Goal: Information Seeking & Learning: Learn about a topic

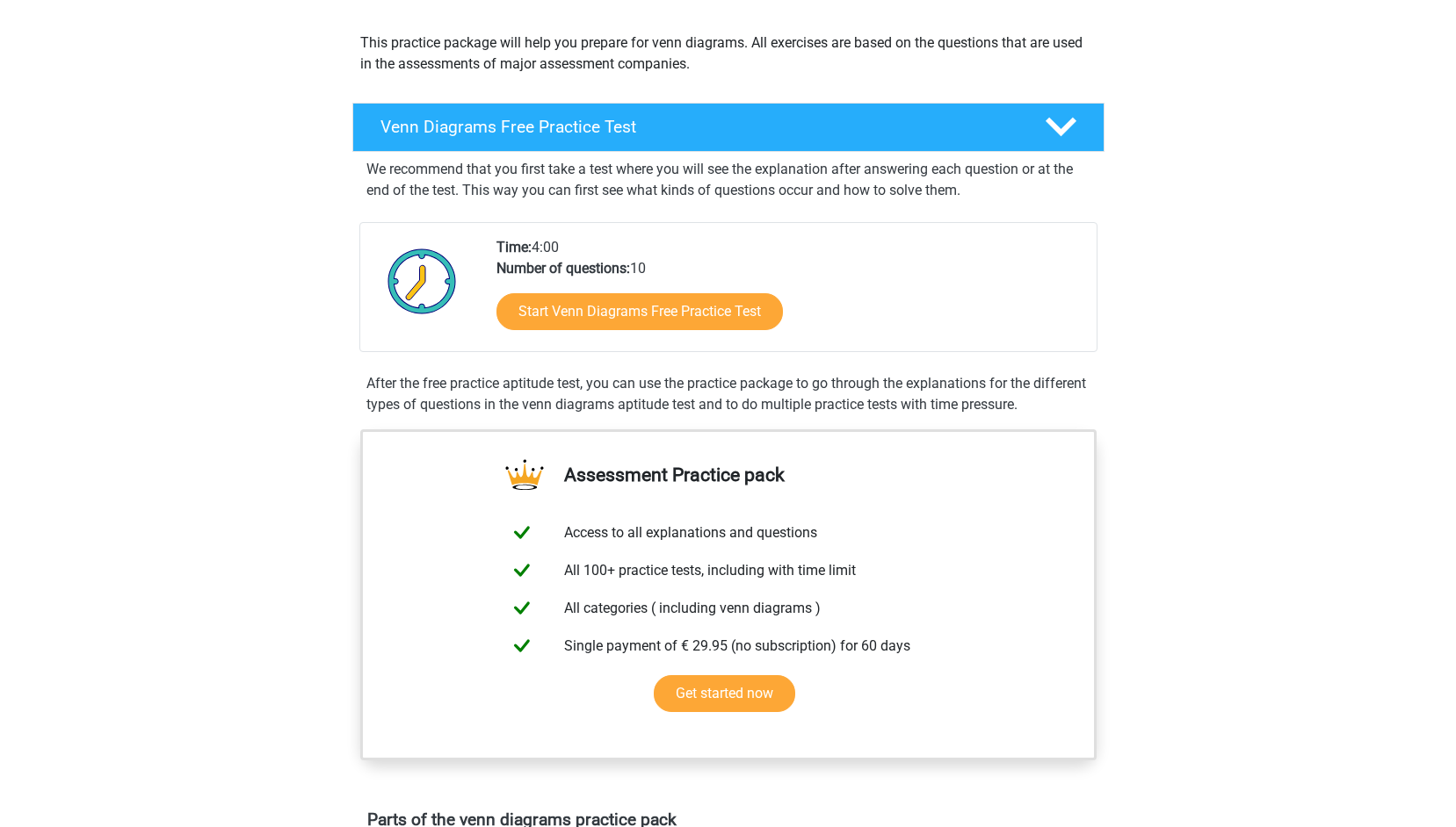
scroll to position [190, 0]
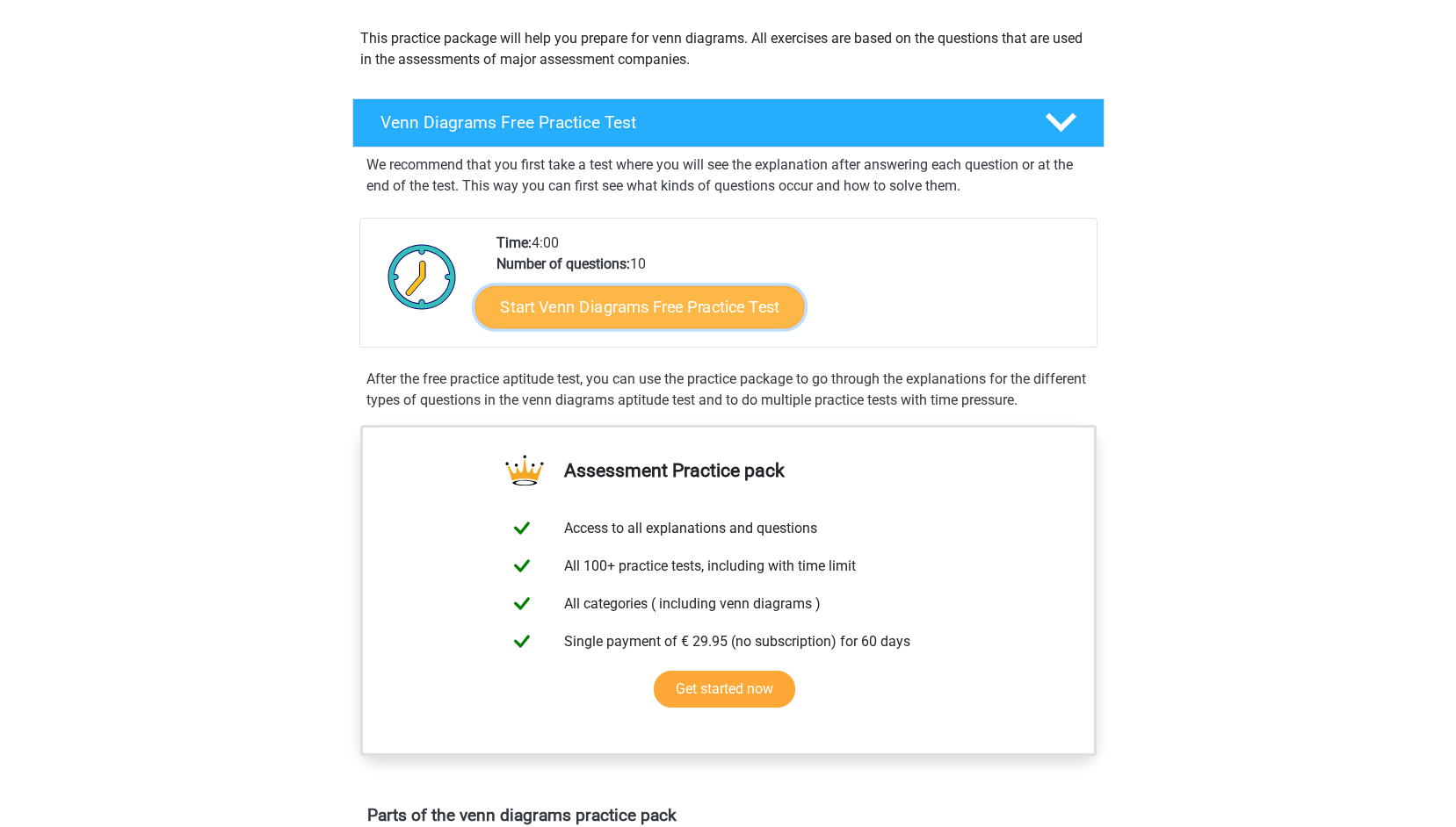
click at [725, 308] on link "Start Venn Diagrams Free Practice Test" at bounding box center [640, 307] width 330 height 42
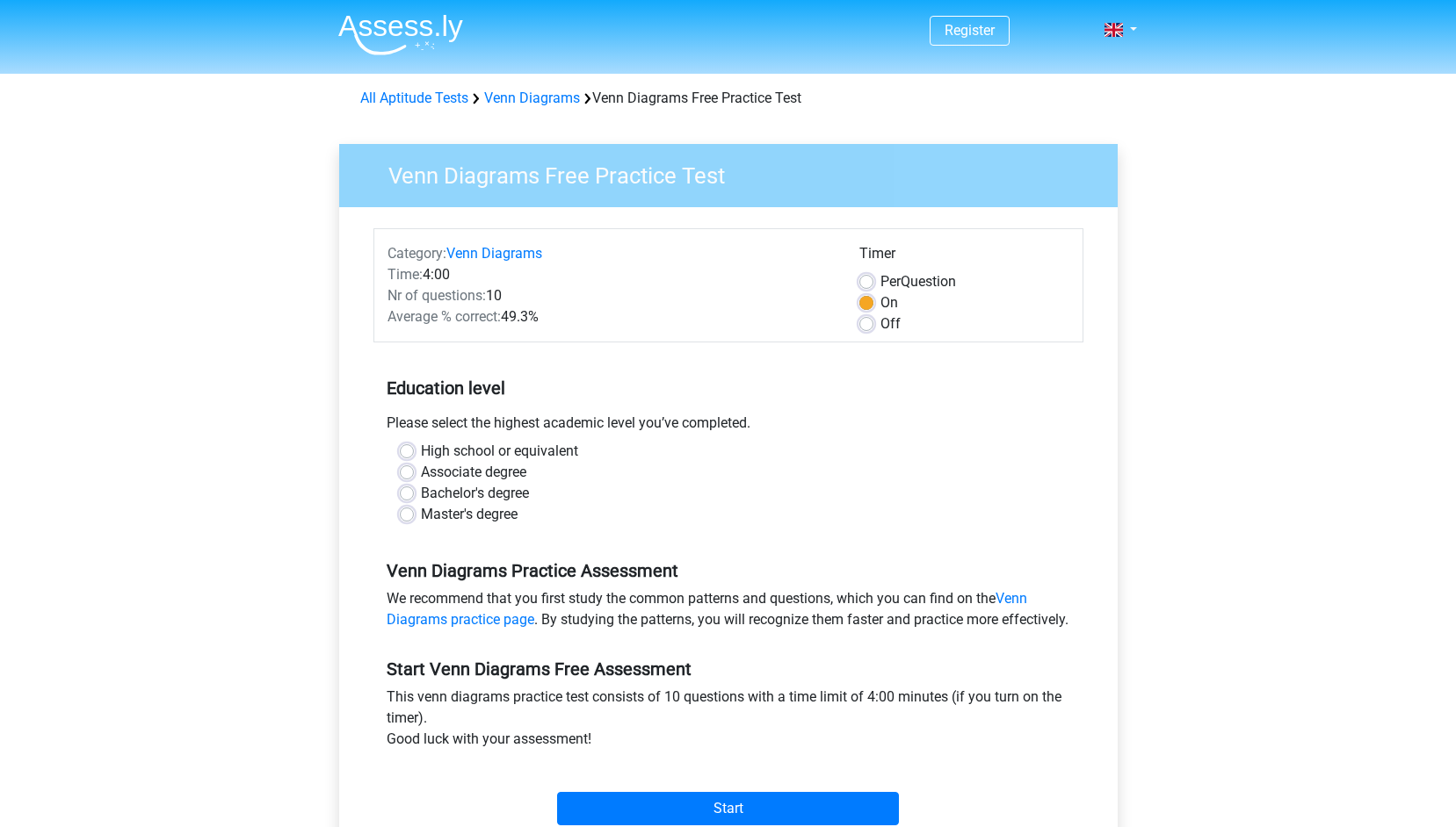
click at [482, 516] on label "Master's degree" at bounding box center [469, 514] width 97 height 21
click at [414, 516] on input "Master's degree" at bounding box center [407, 513] width 14 height 18
radio input "true"
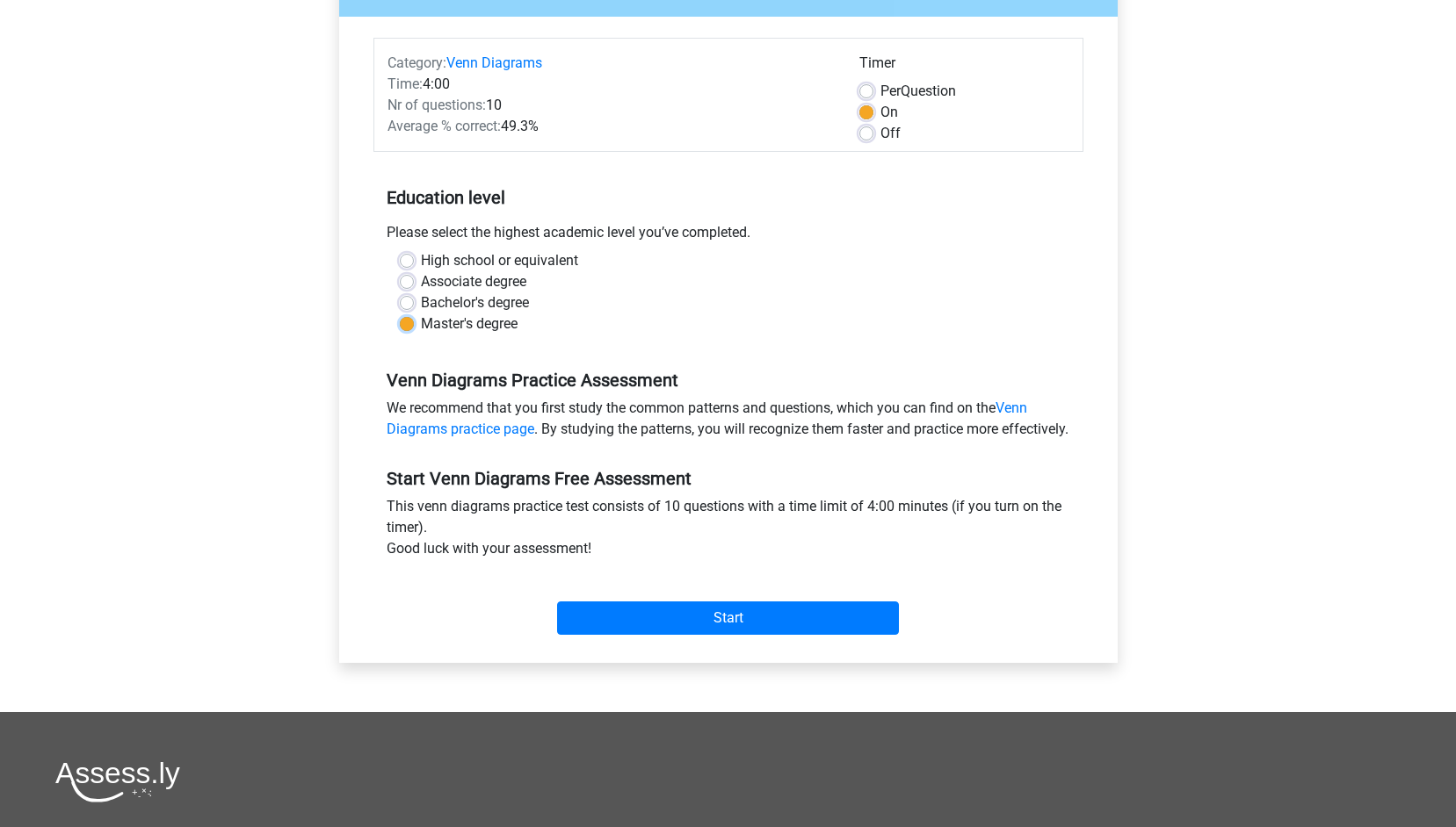
scroll to position [193, 0]
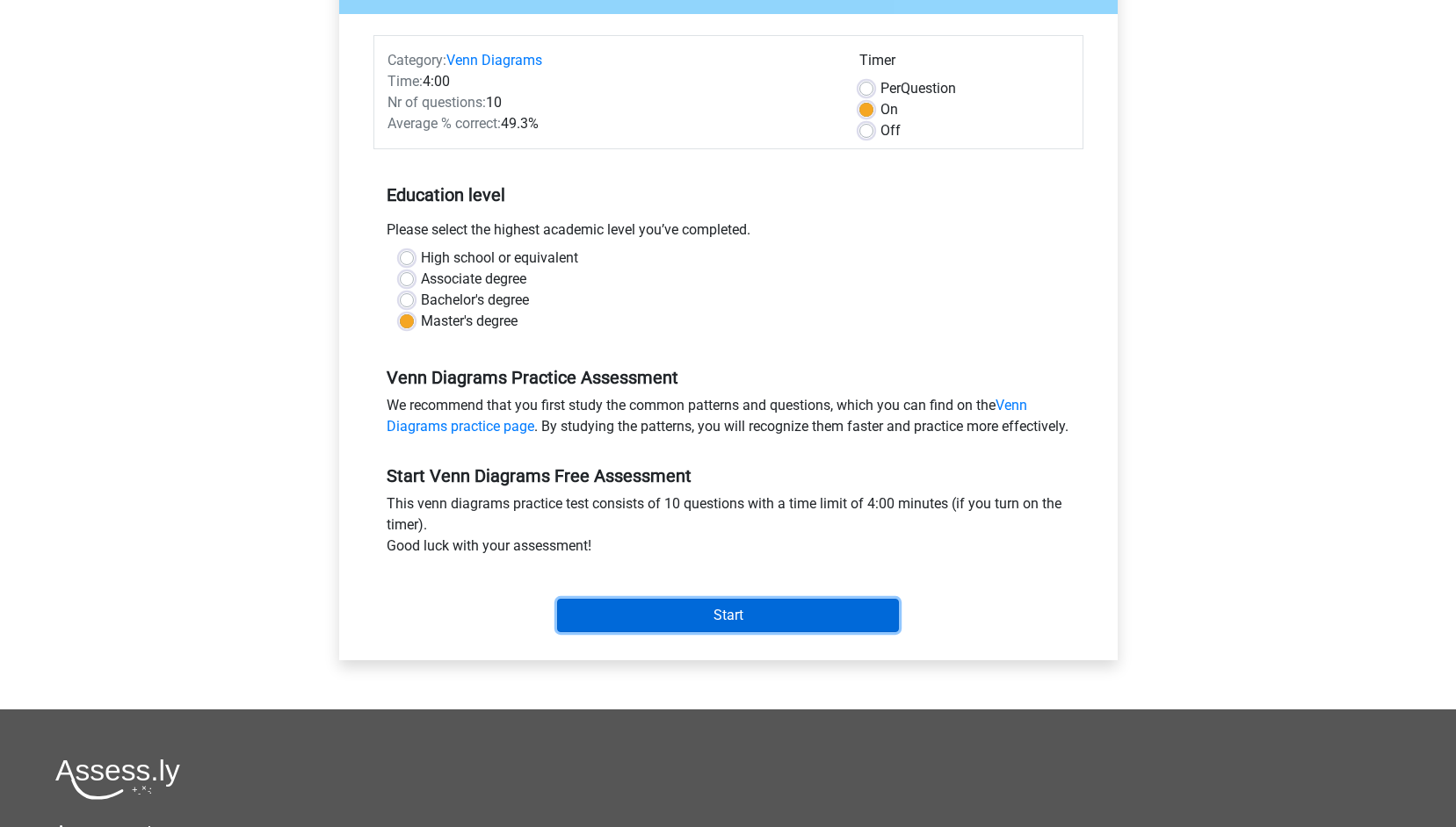
click at [704, 628] on input "Start" at bounding box center [728, 616] width 342 height 34
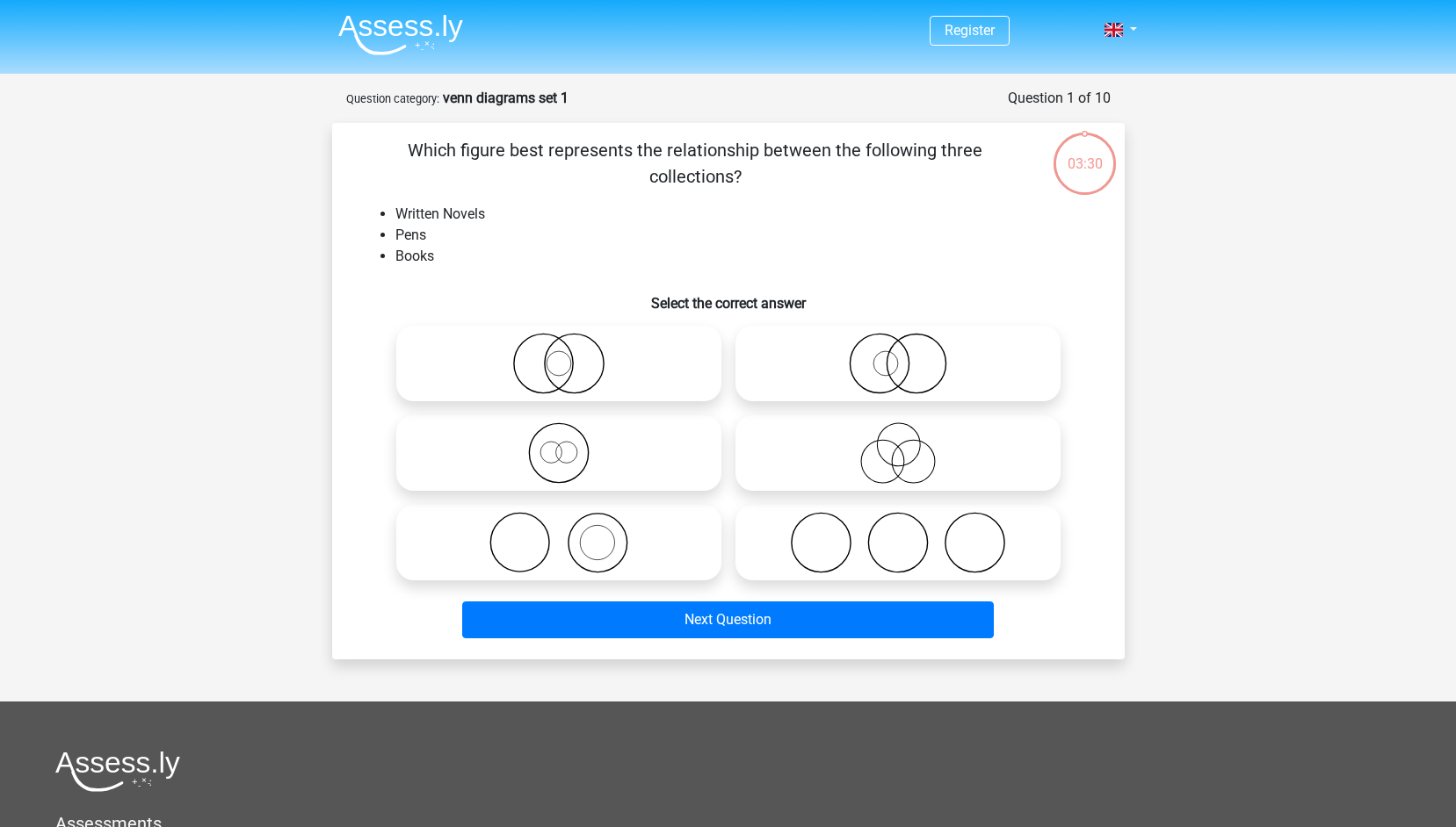
click at [616, 382] on icon at bounding box center [559, 363] width 311 height 61
click at [571, 355] on input "radio" at bounding box center [565, 349] width 12 height 12
radio input "true"
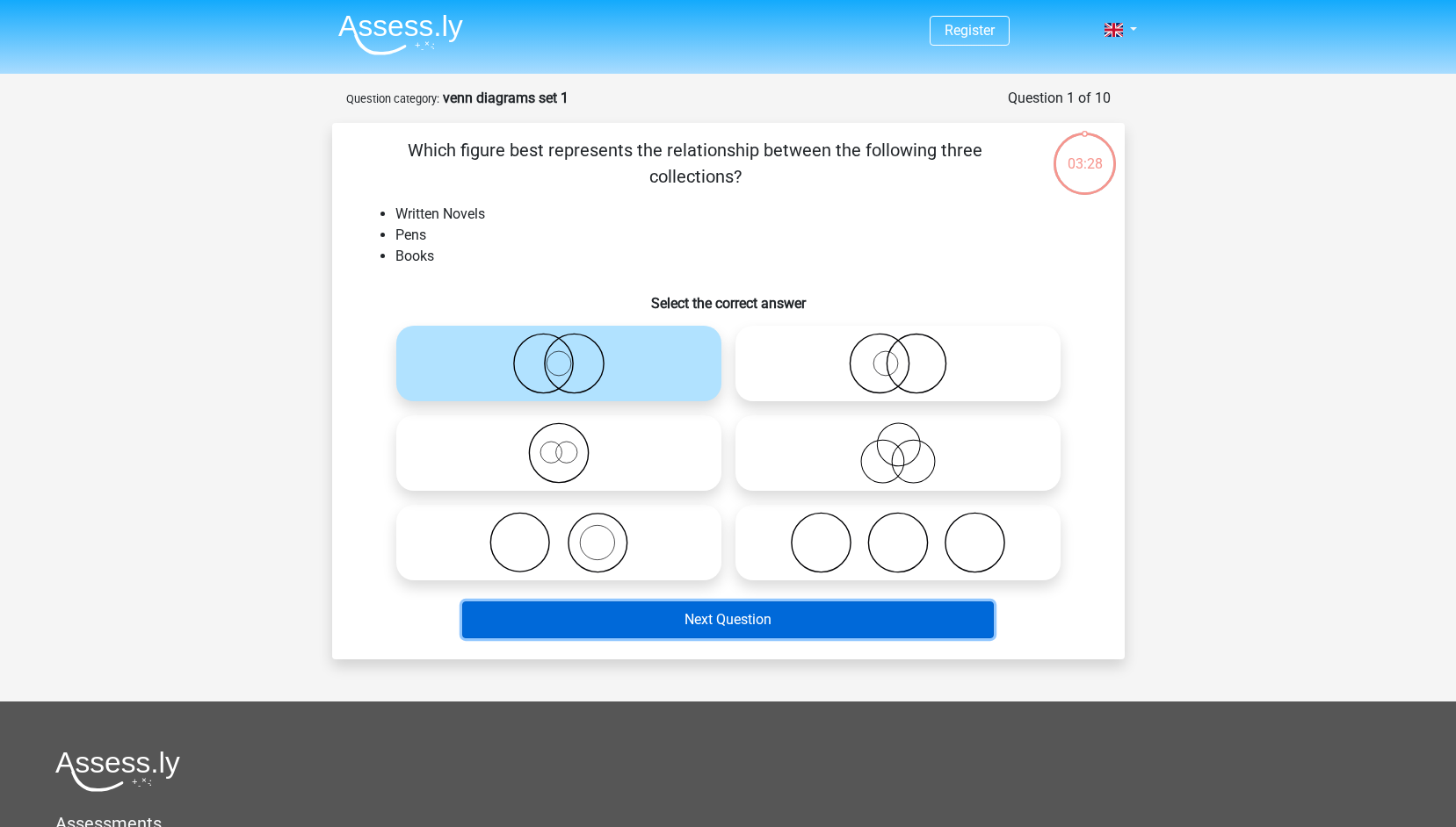
click at [672, 620] on button "Next Question" at bounding box center [728, 620] width 532 height 37
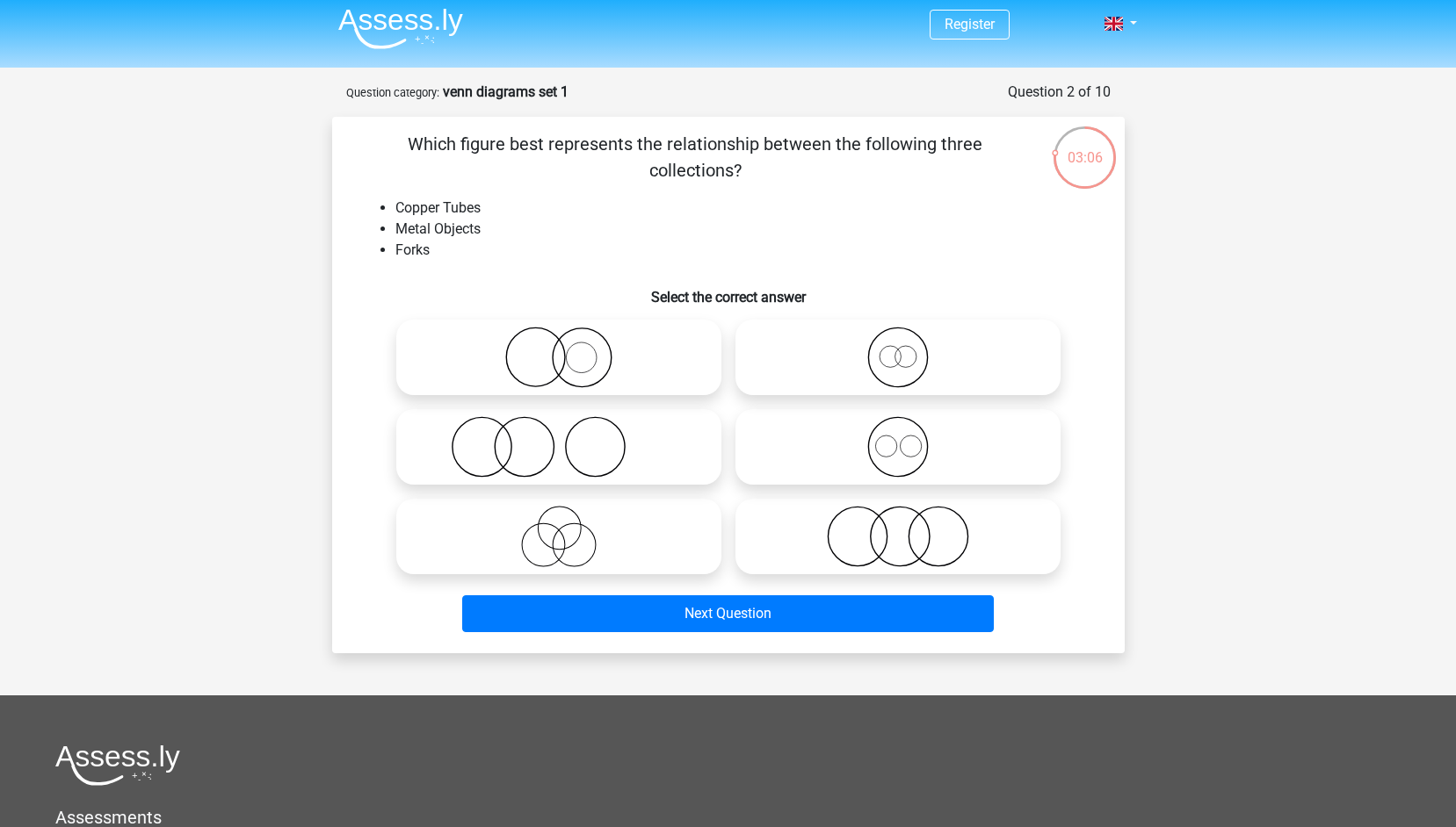
scroll to position [7, 0]
click at [896, 457] on icon at bounding box center [897, 446] width 311 height 61
click at [898, 437] on input "radio" at bounding box center [904, 432] width 12 height 12
radio input "true"
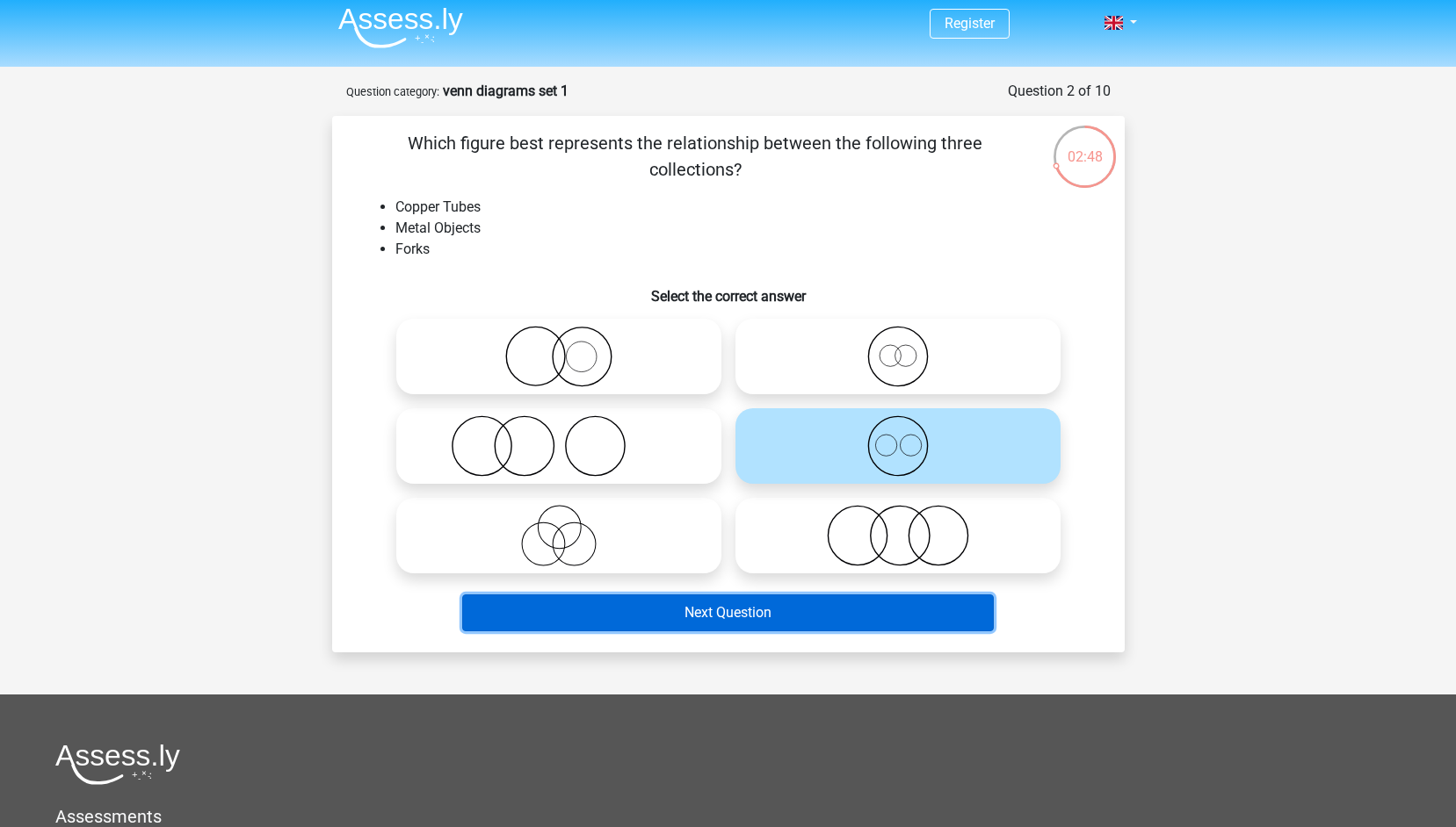
click at [759, 616] on button "Next Question" at bounding box center [728, 613] width 532 height 37
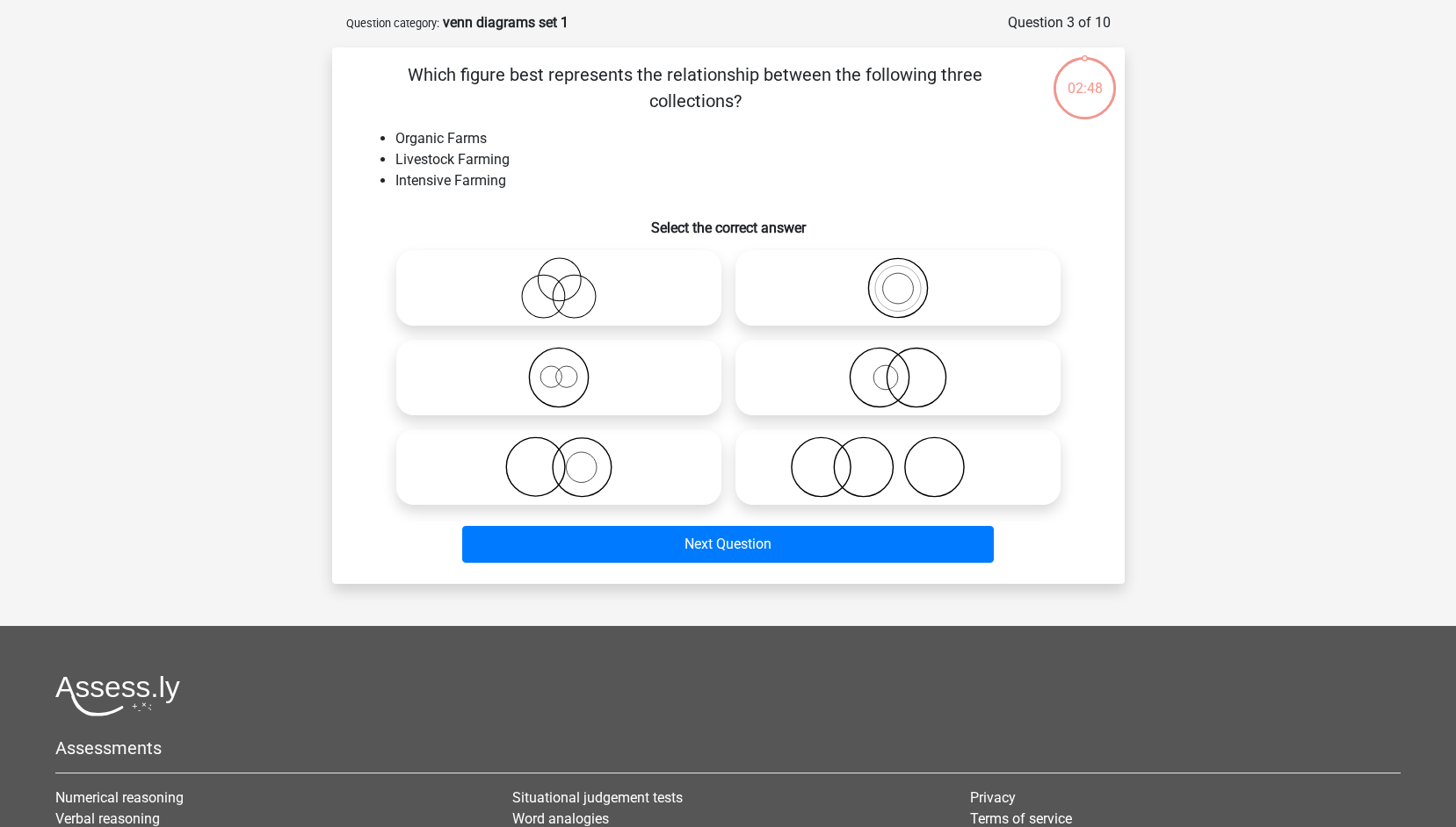
scroll to position [88, 0]
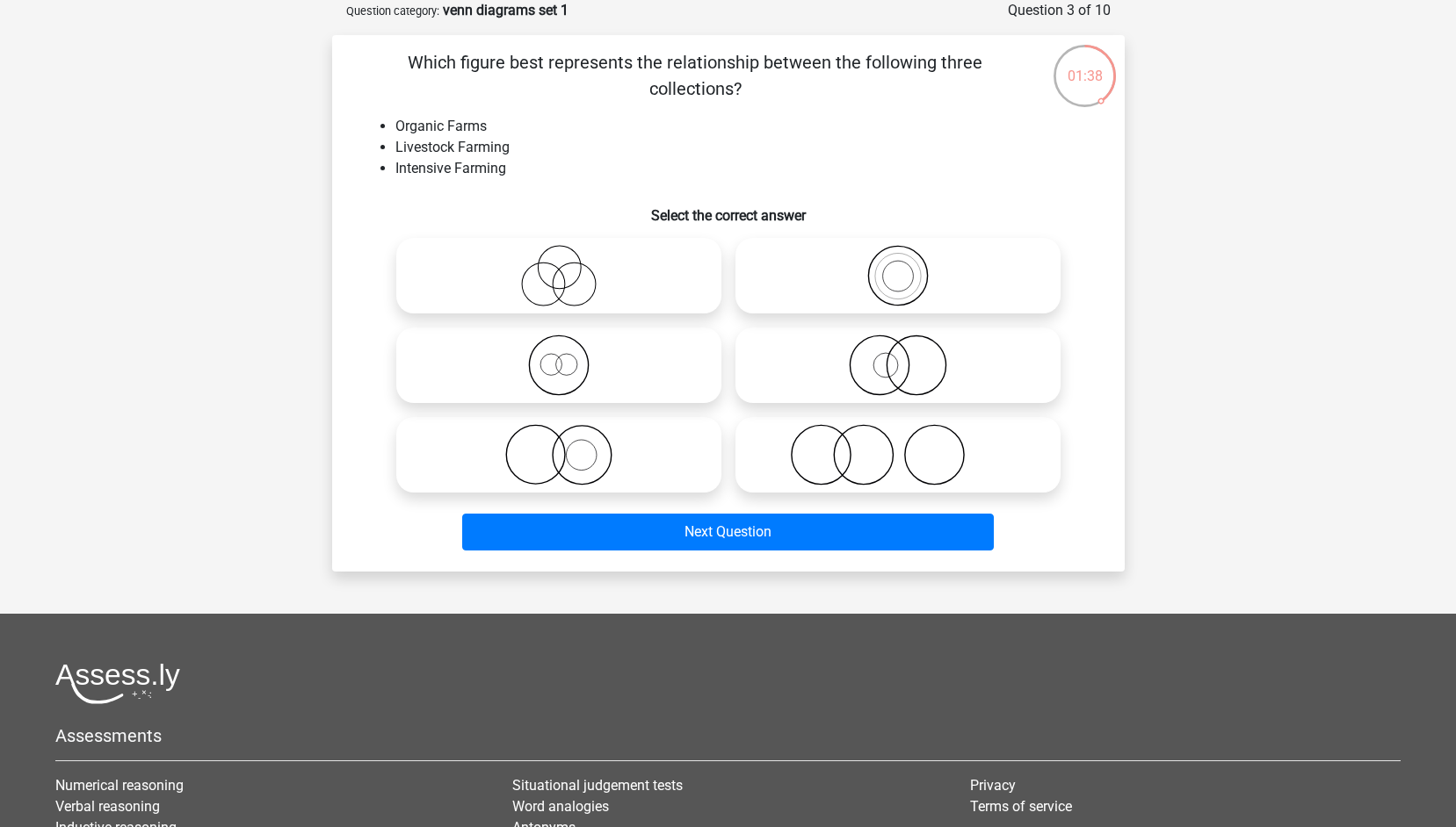
click at [858, 469] on icon at bounding box center [897, 455] width 311 height 61
click at [898, 446] on input "radio" at bounding box center [904, 441] width 12 height 12
radio input "true"
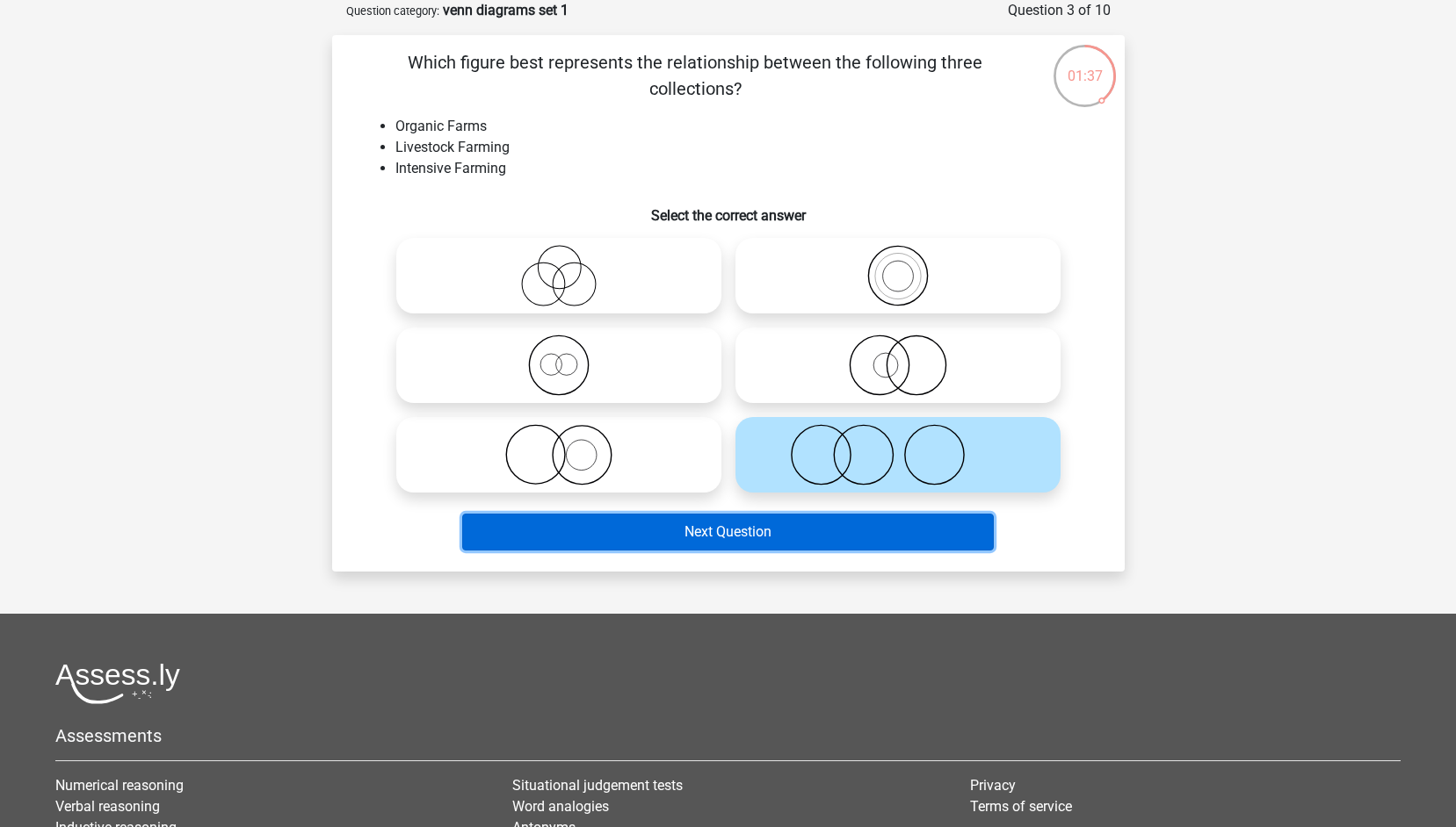
click at [803, 518] on button "Next Question" at bounding box center [728, 532] width 532 height 37
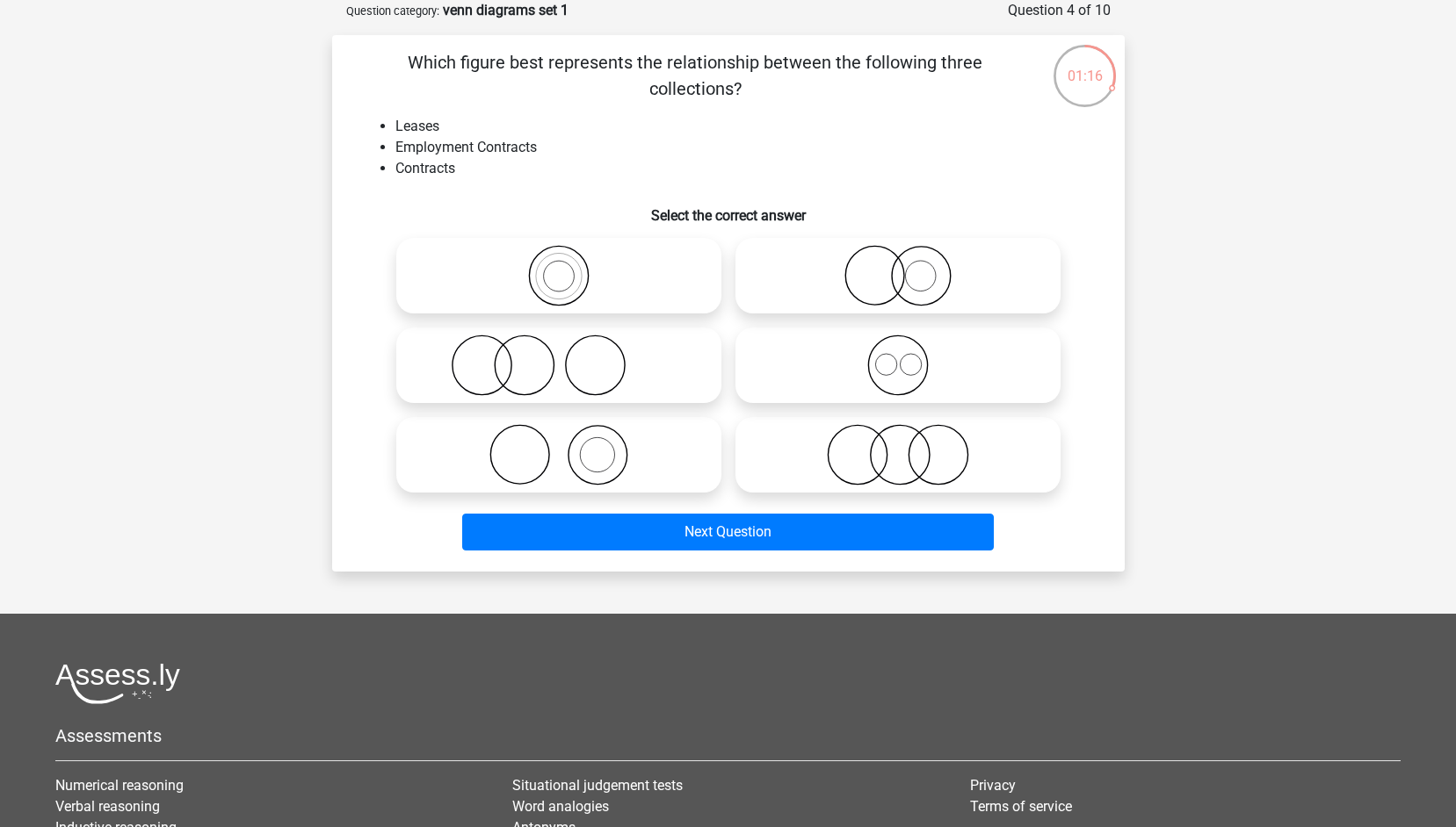
click at [891, 367] on icon at bounding box center [897, 365] width 311 height 61
click at [898, 356] on input "radio" at bounding box center [904, 351] width 12 height 12
radio input "true"
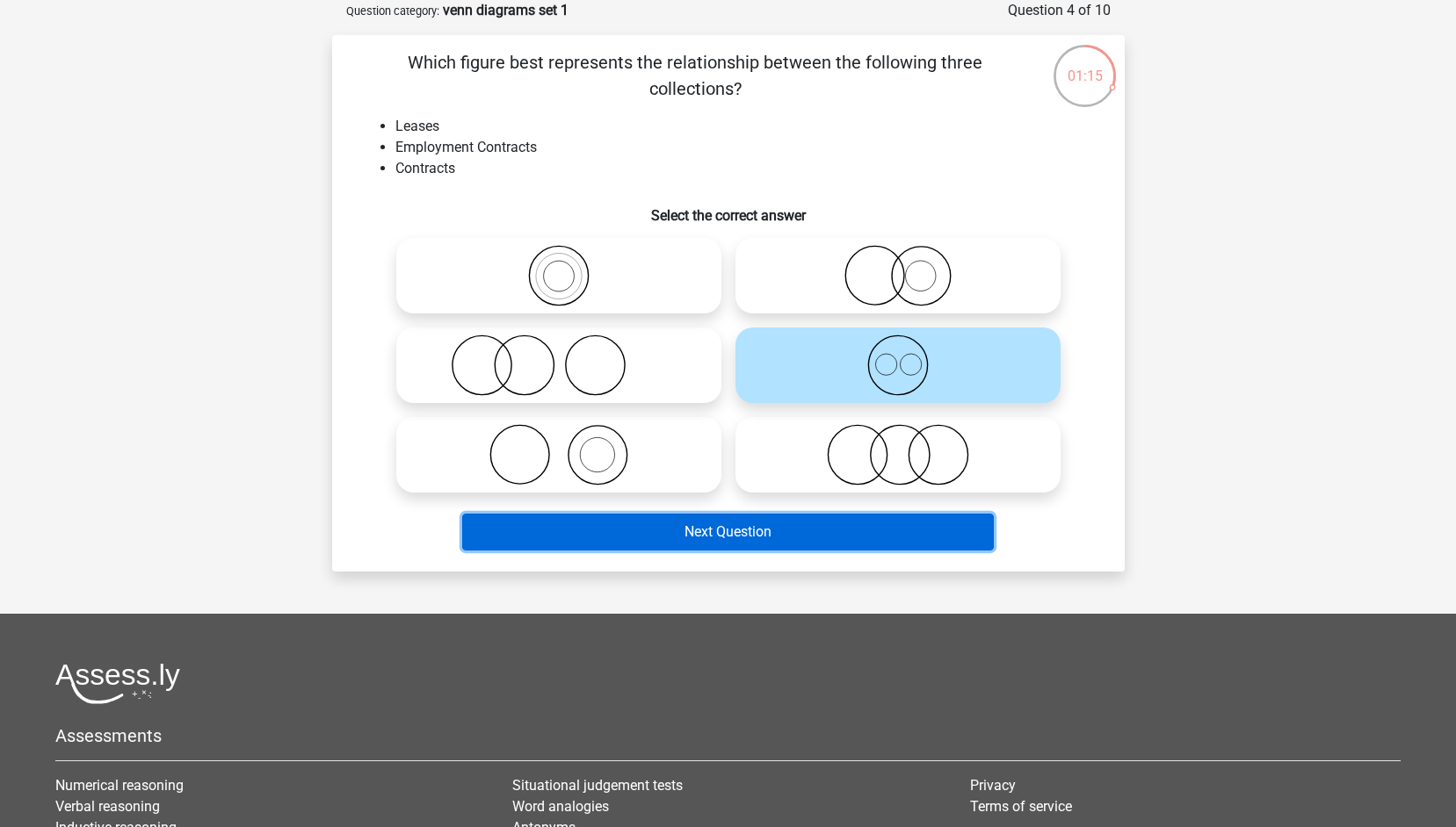
click at [765, 529] on button "Next Question" at bounding box center [728, 532] width 532 height 37
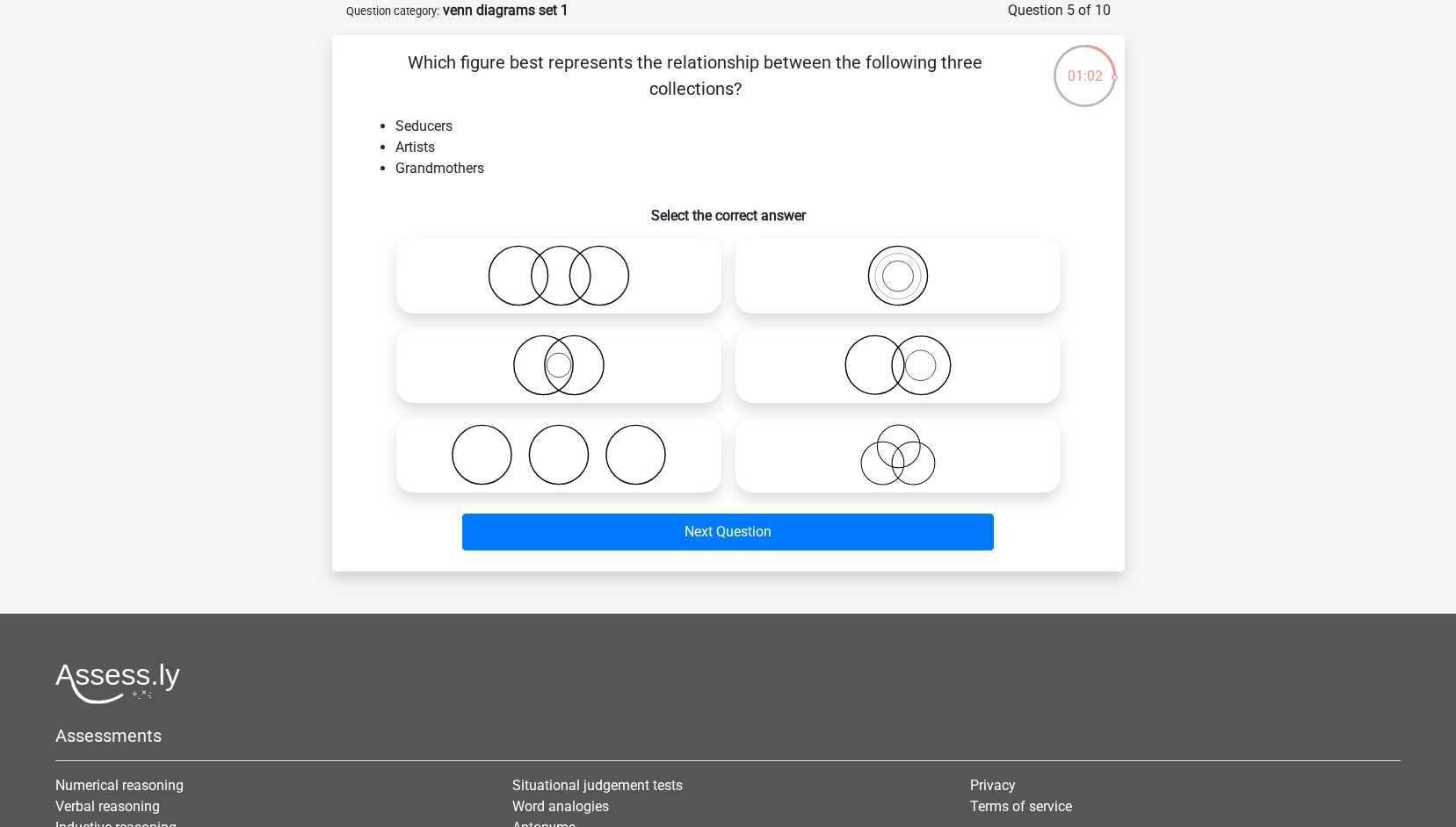
click at [656, 459] on icon at bounding box center [559, 455] width 311 height 61
click at [571, 446] on input "radio" at bounding box center [565, 441] width 12 height 12
radio input "true"
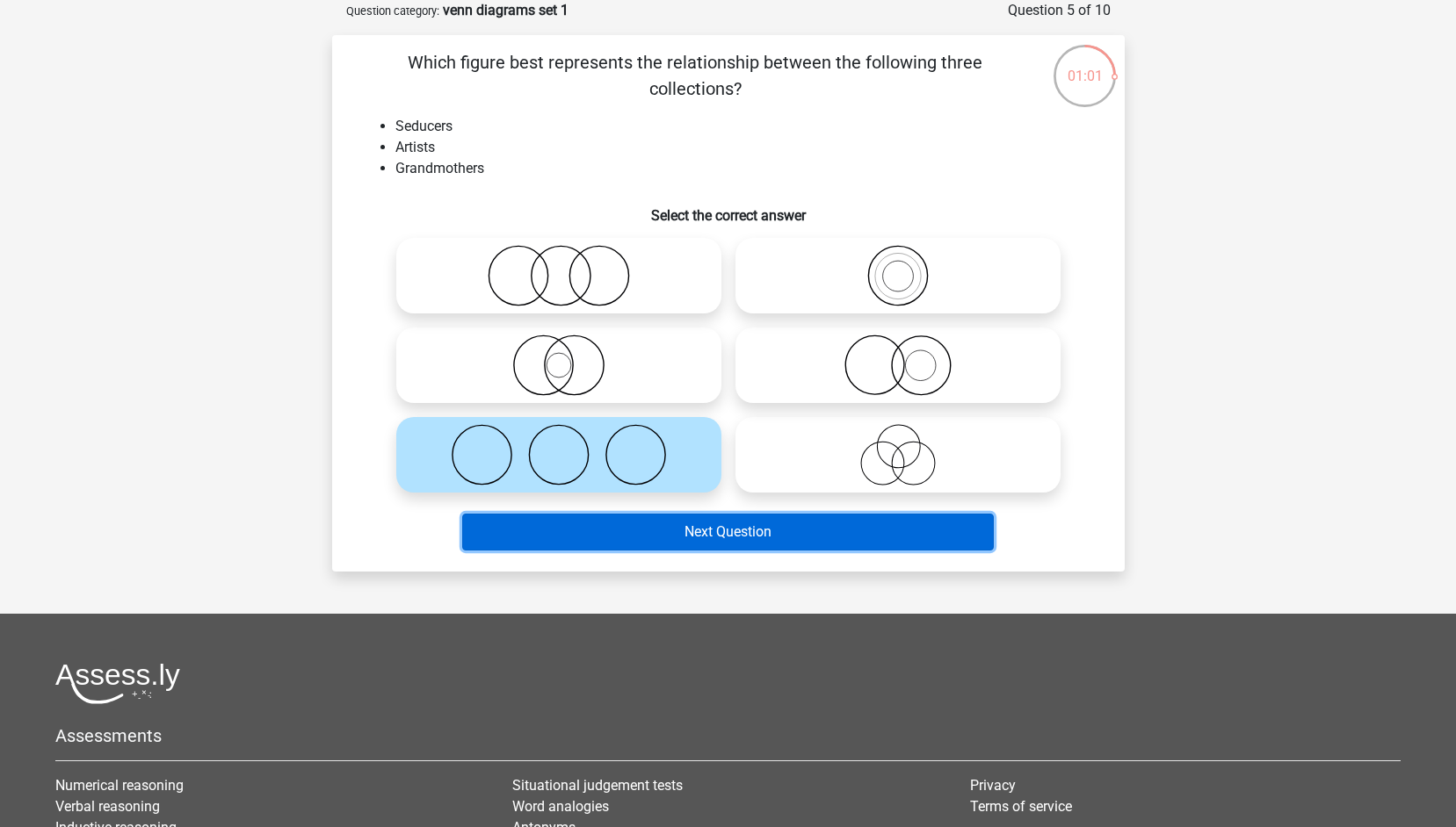
click at [690, 540] on button "Next Question" at bounding box center [728, 532] width 532 height 37
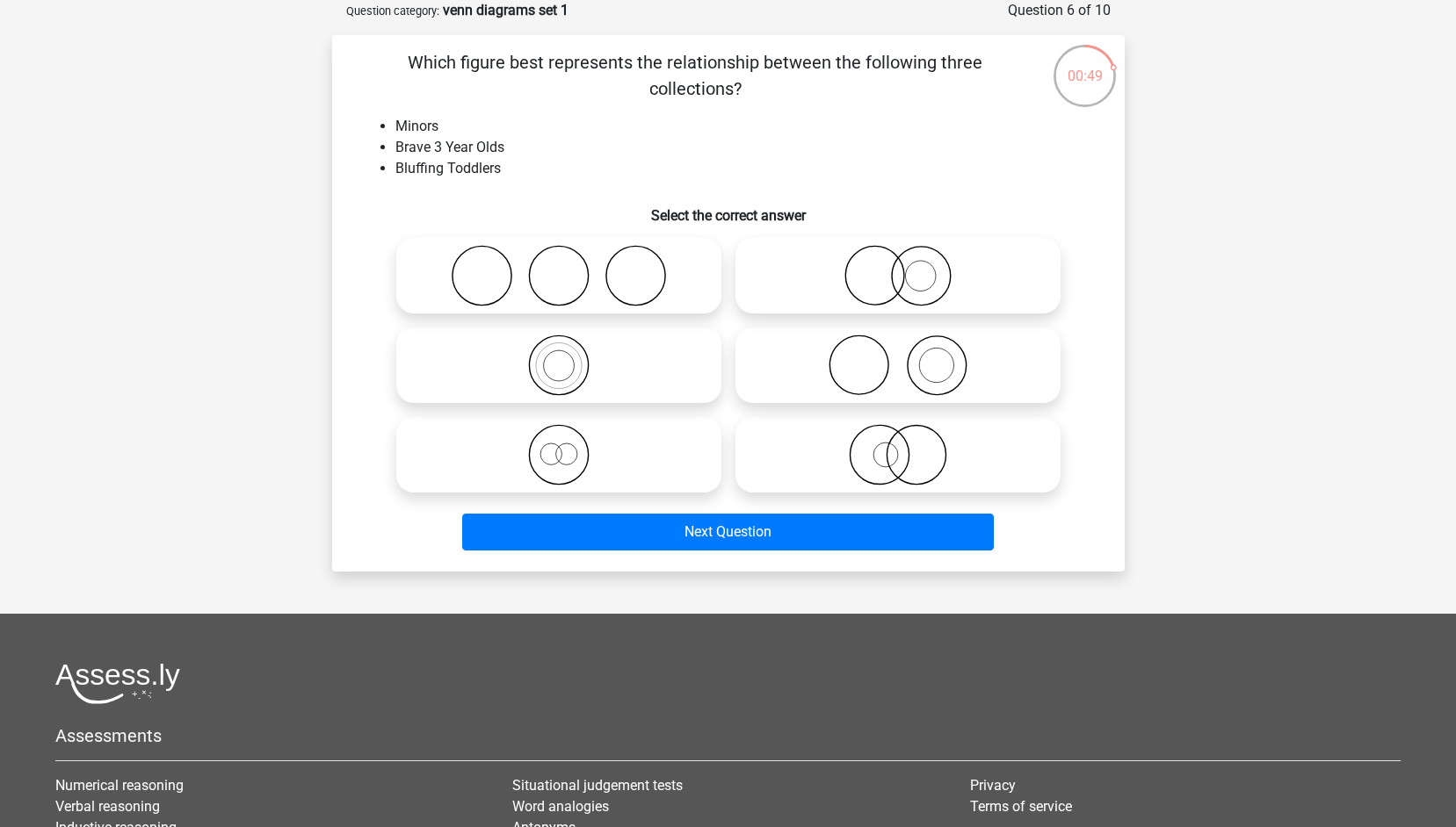
click at [884, 380] on circle at bounding box center [859, 366] width 59 height 59
click at [898, 356] on input "radio" at bounding box center [904, 351] width 12 height 12
radio input "true"
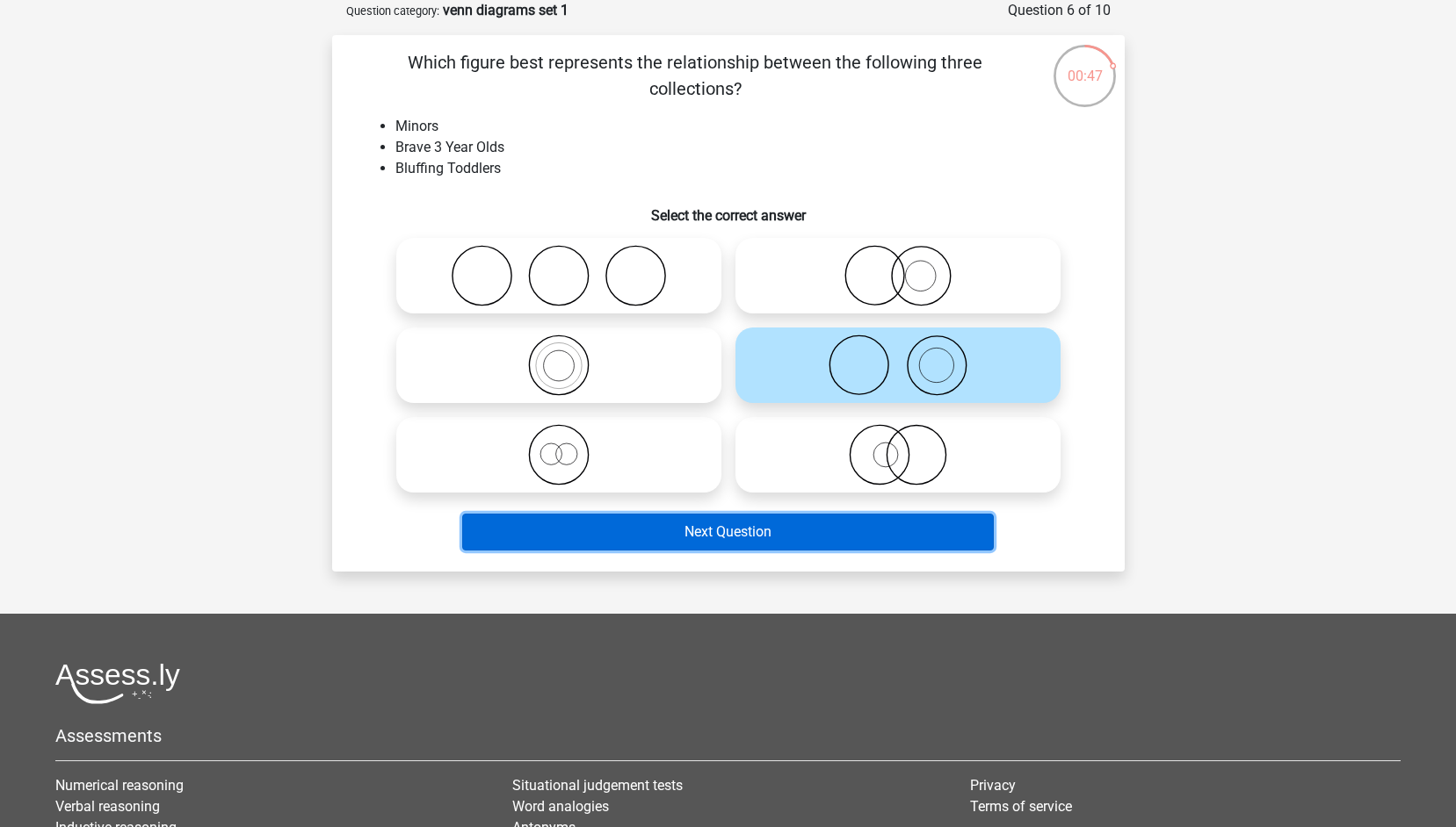
click at [743, 535] on button "Next Question" at bounding box center [728, 532] width 532 height 37
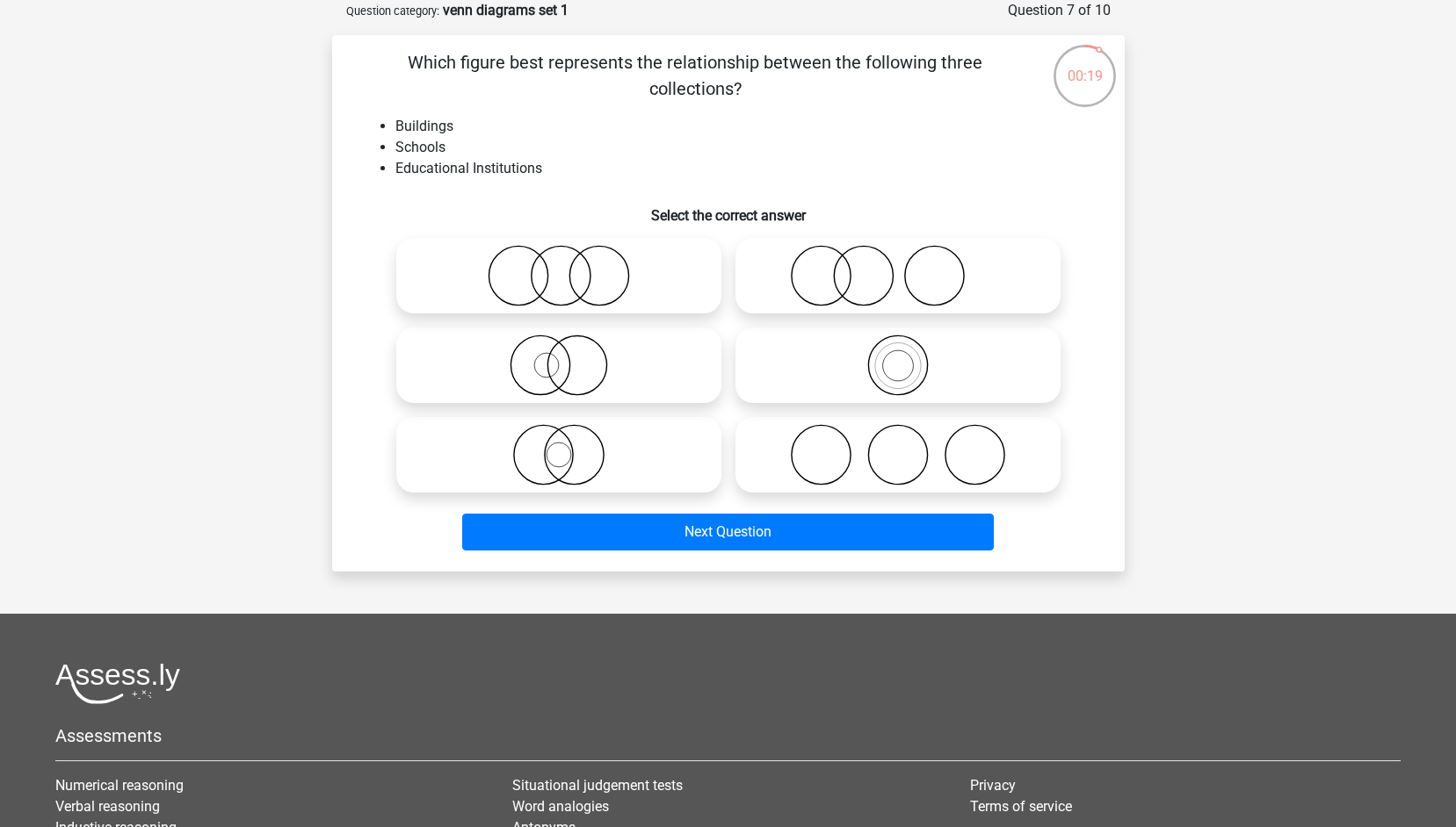
click at [906, 373] on icon at bounding box center [897, 365] width 311 height 61
click at [906, 356] on input "radio" at bounding box center [904, 351] width 12 height 12
radio input "true"
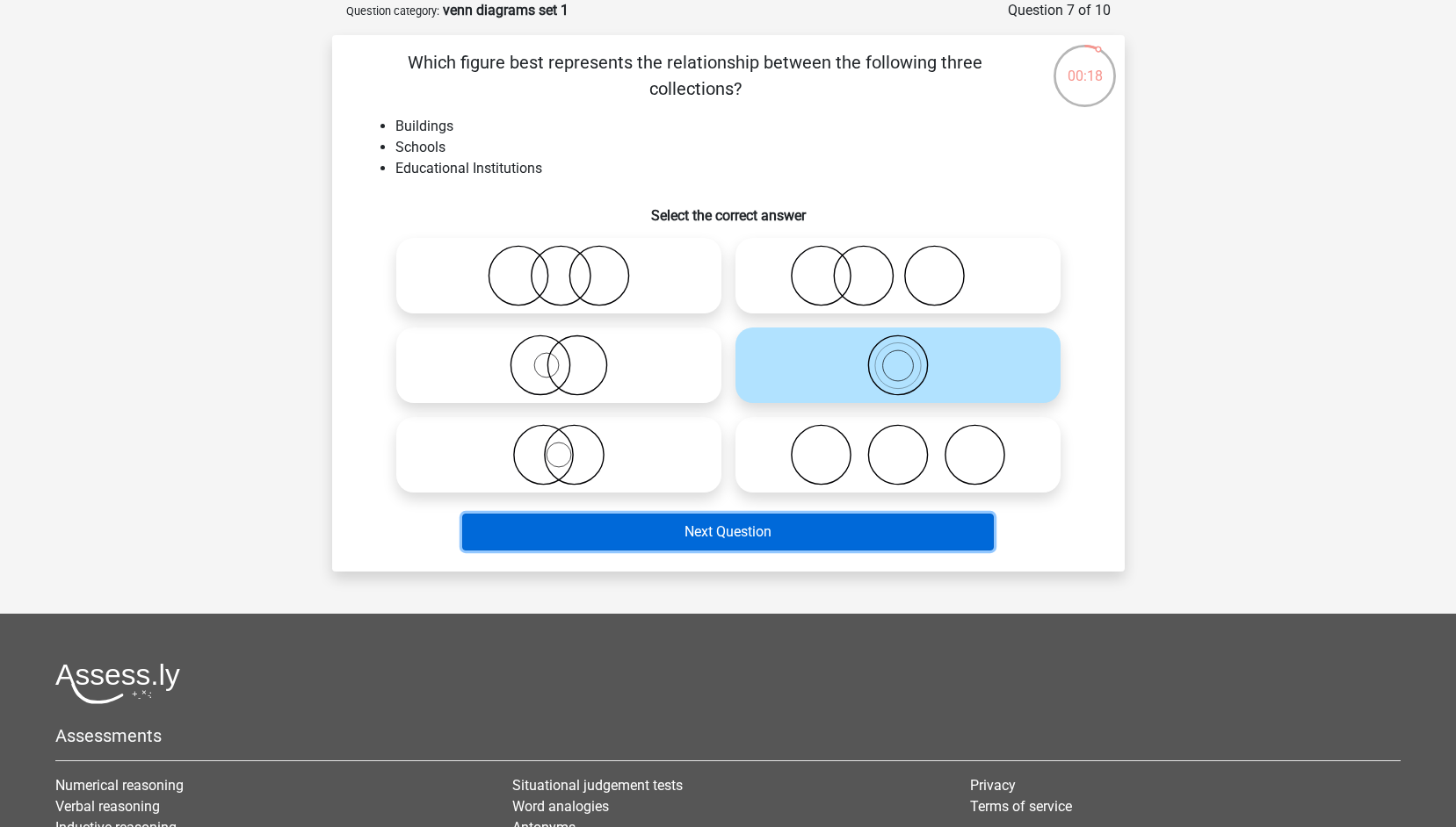
click at [814, 526] on button "Next Question" at bounding box center [728, 532] width 532 height 37
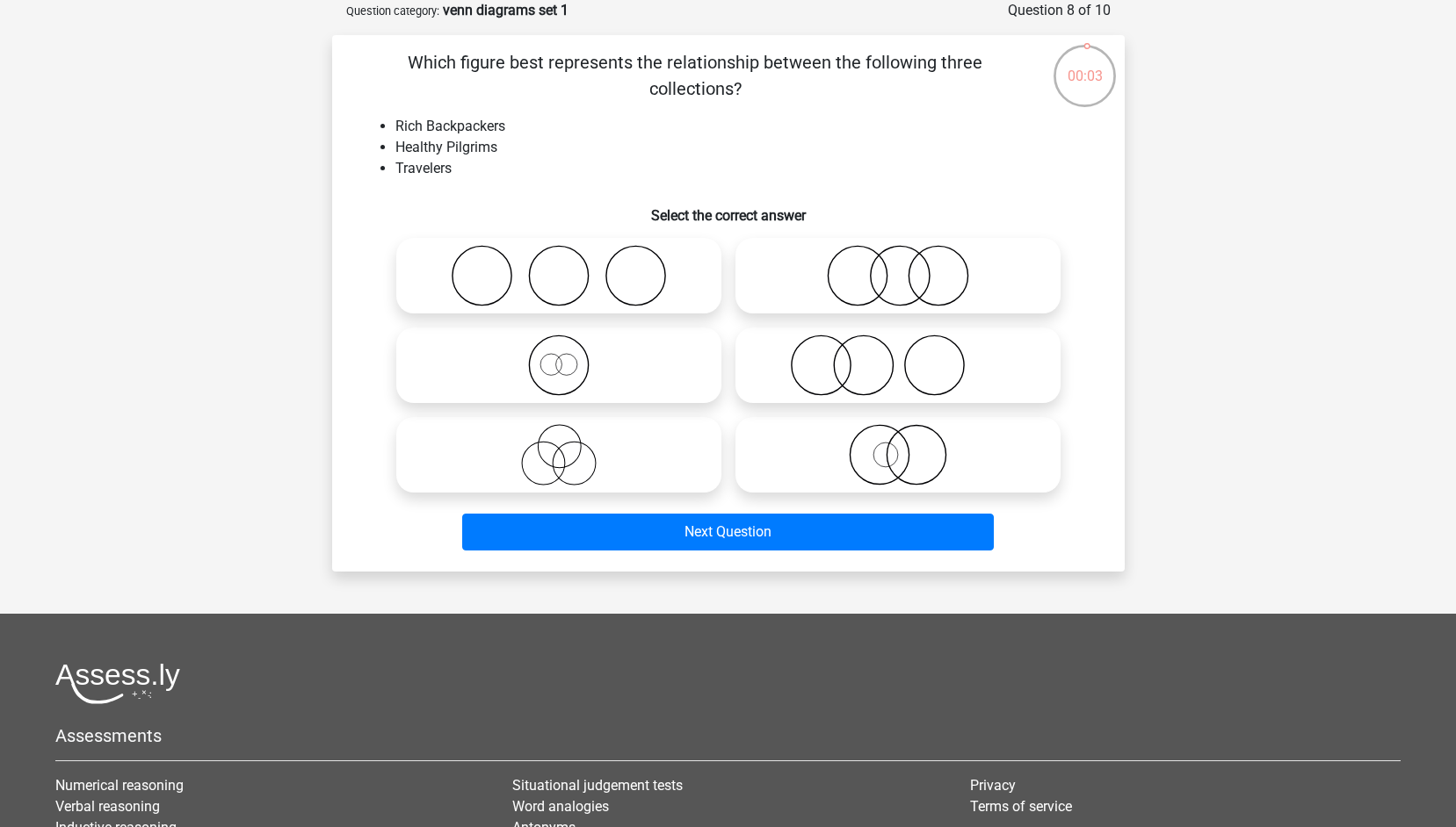
click at [815, 386] on icon at bounding box center [897, 365] width 311 height 61
click at [898, 356] on input "radio" at bounding box center [904, 351] width 12 height 12
radio input "true"
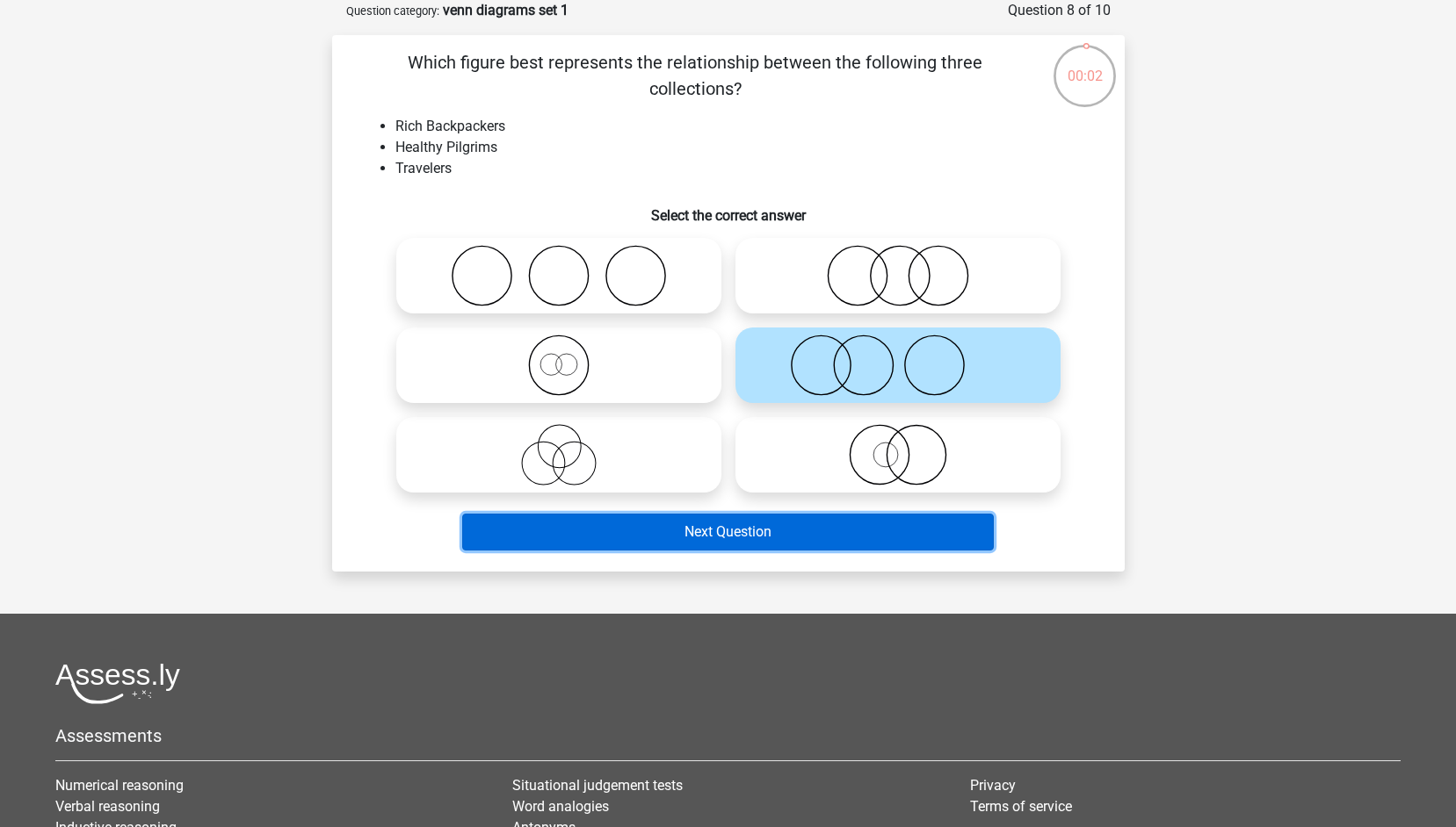
click at [771, 526] on button "Next Question" at bounding box center [728, 532] width 532 height 37
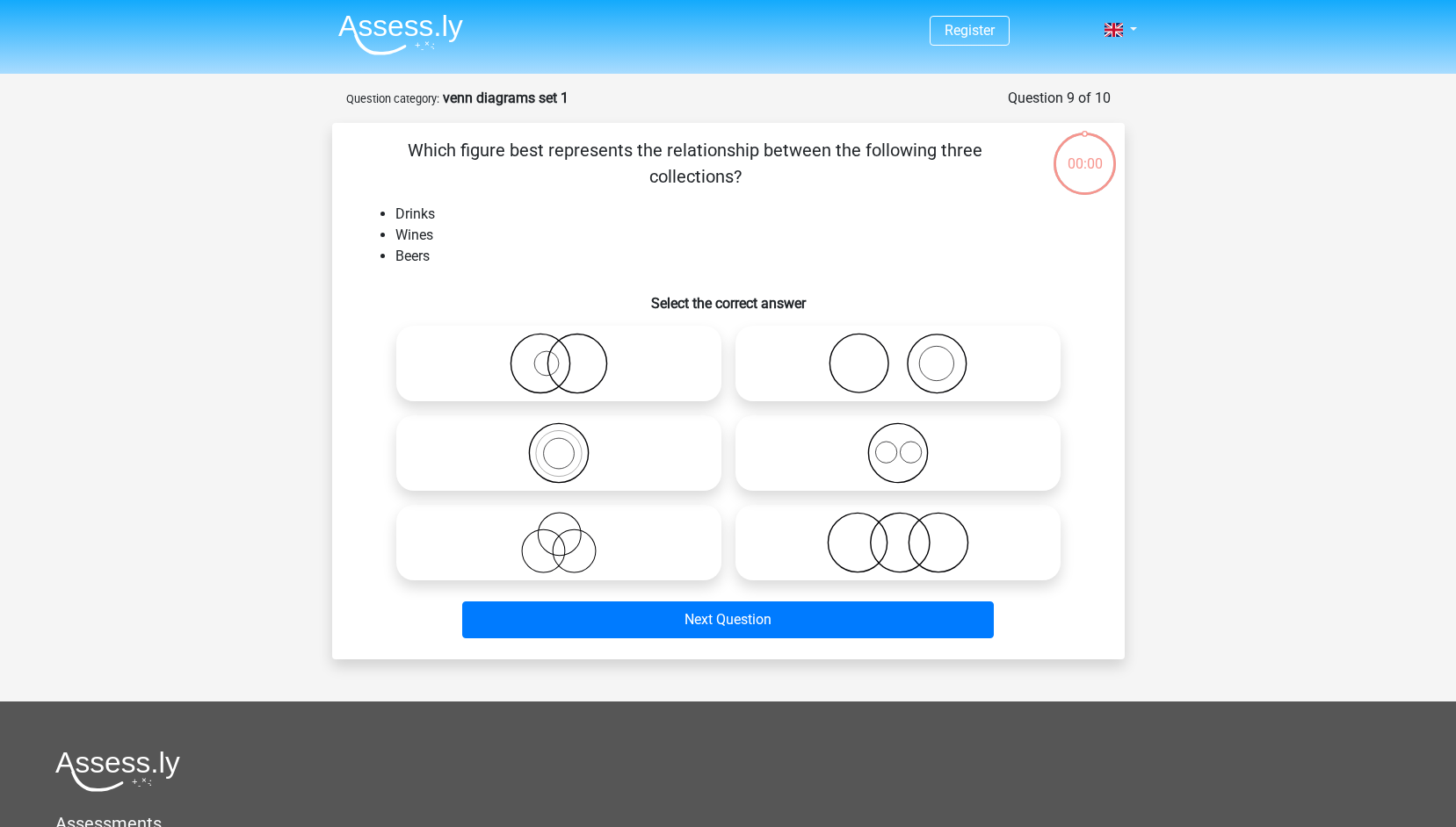
scroll to position [88, 0]
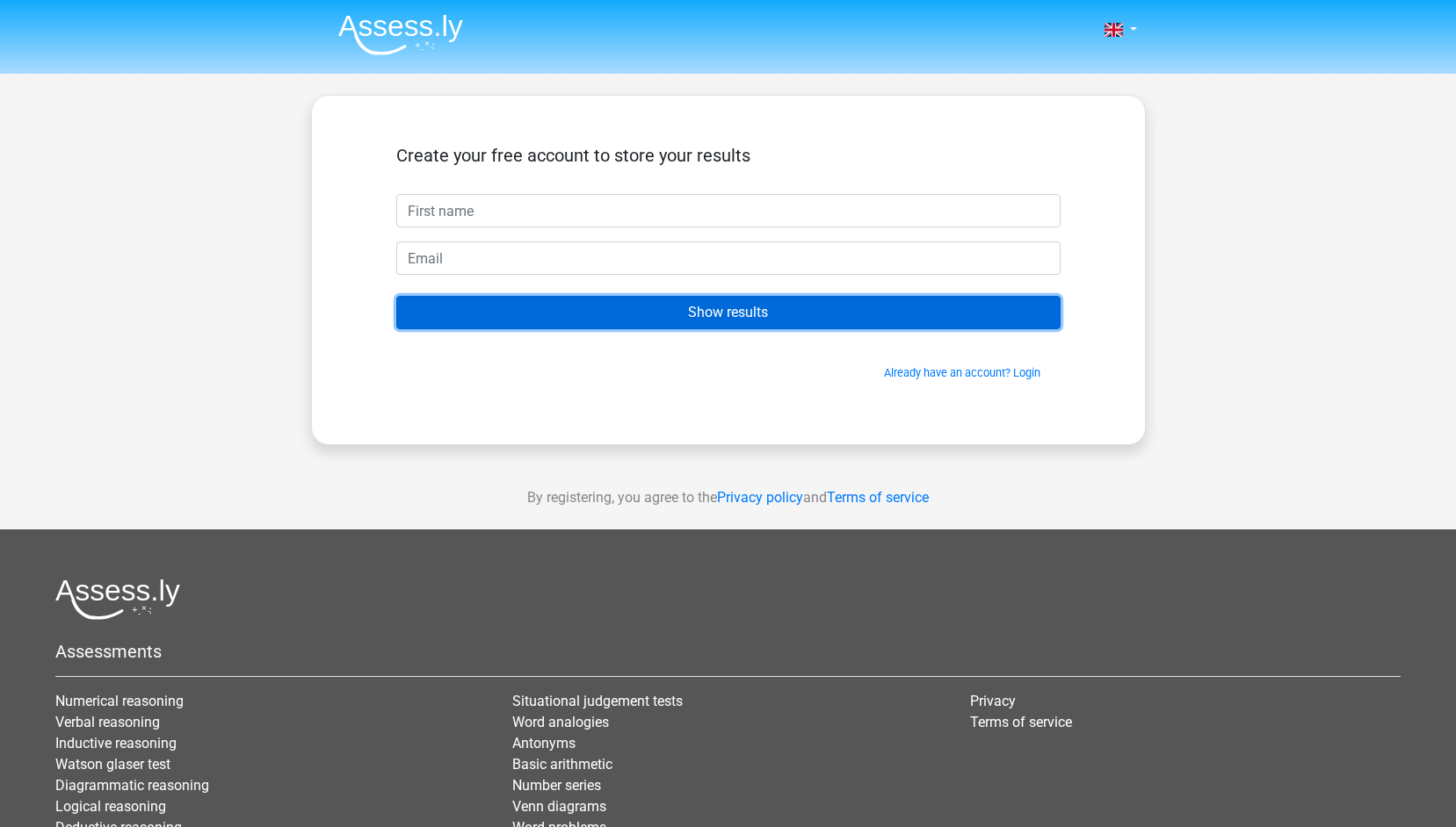
click at [782, 308] on input "Show results" at bounding box center [728, 313] width 664 height 34
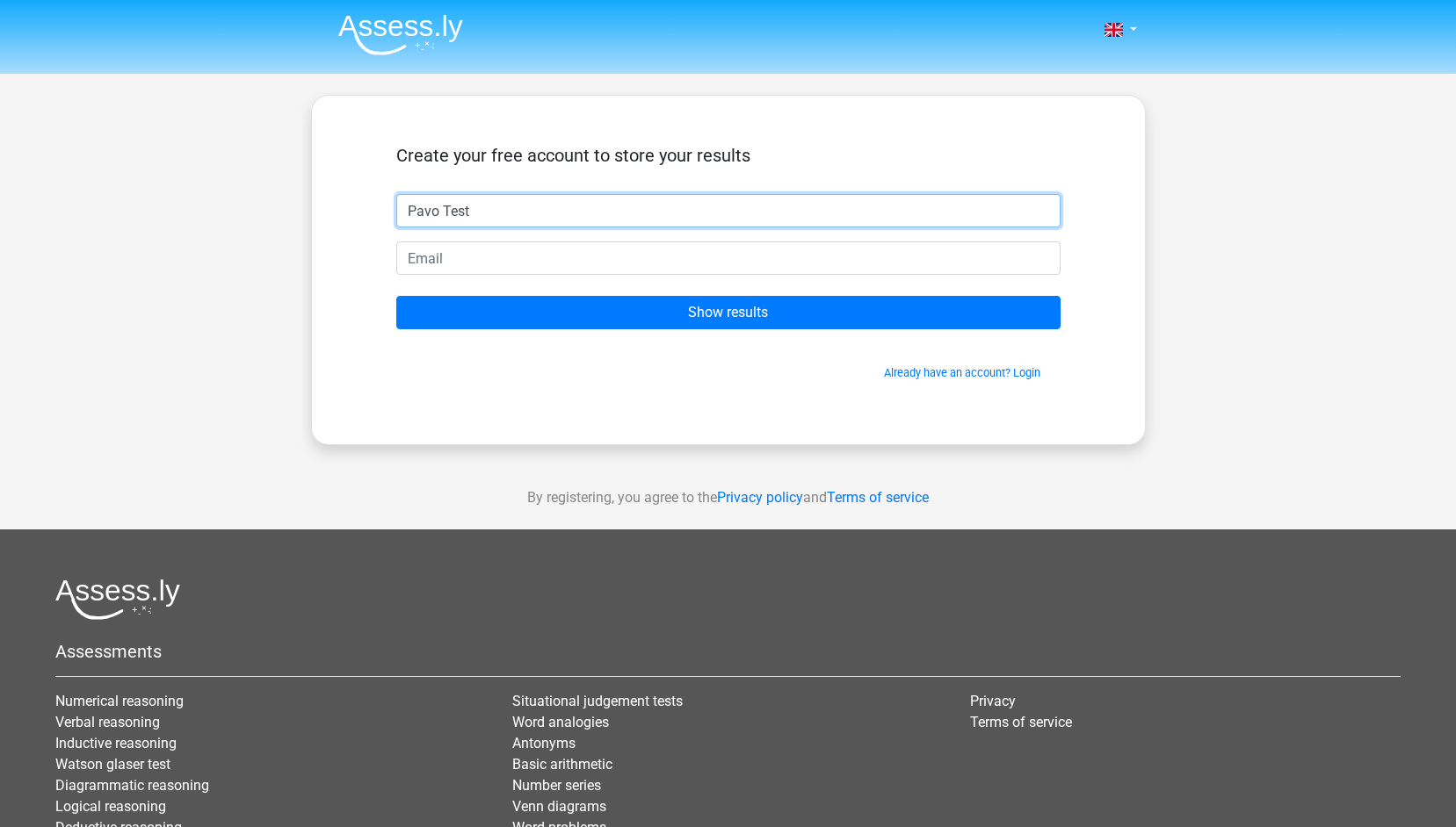
type input "Pavo Test"
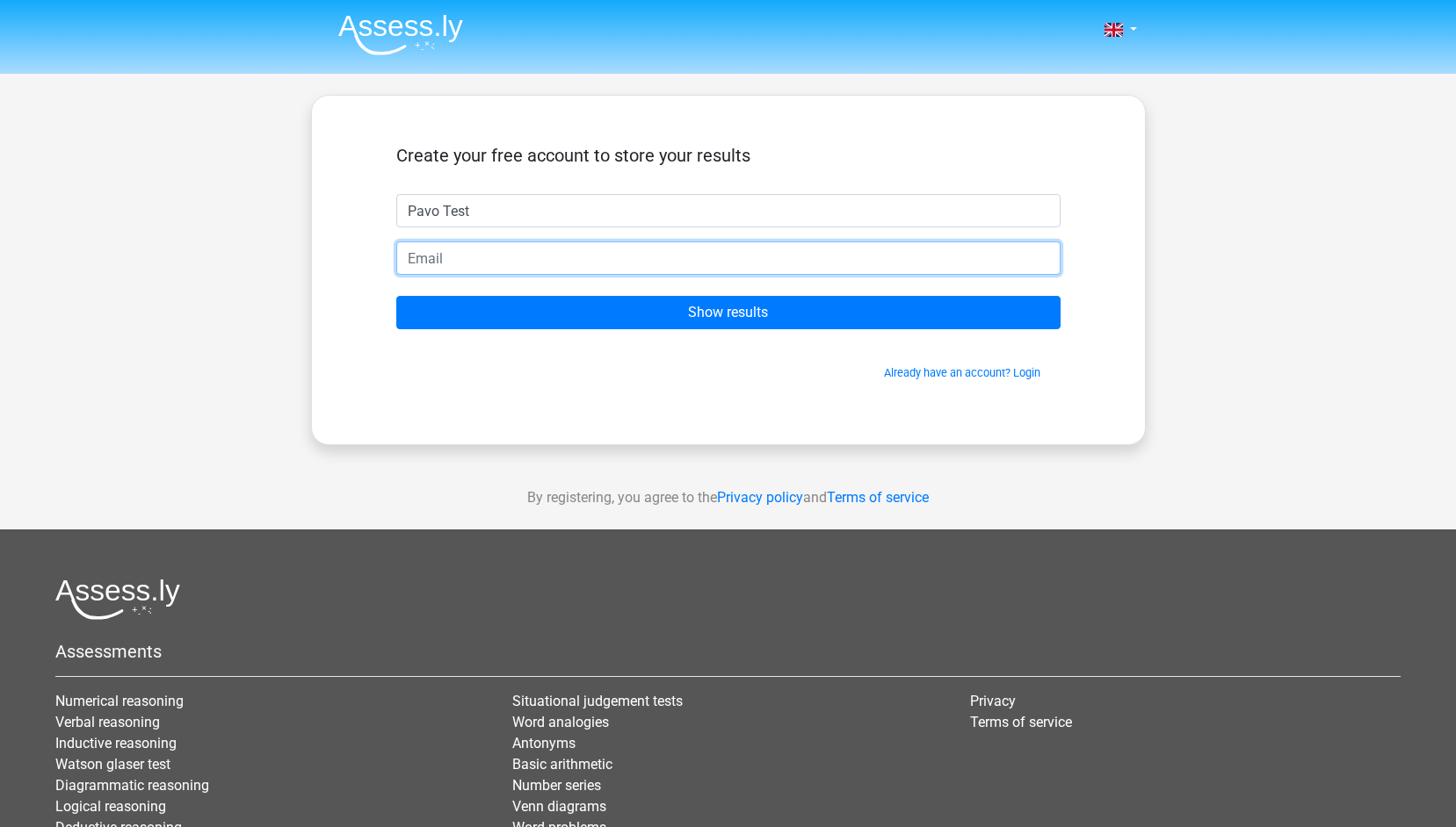
click at [485, 258] on input "email" at bounding box center [728, 259] width 664 height 34
type input "[EMAIL_ADDRESS][DOMAIN_NAME]"
click at [396, 296] on input "Show results" at bounding box center [728, 313] width 664 height 34
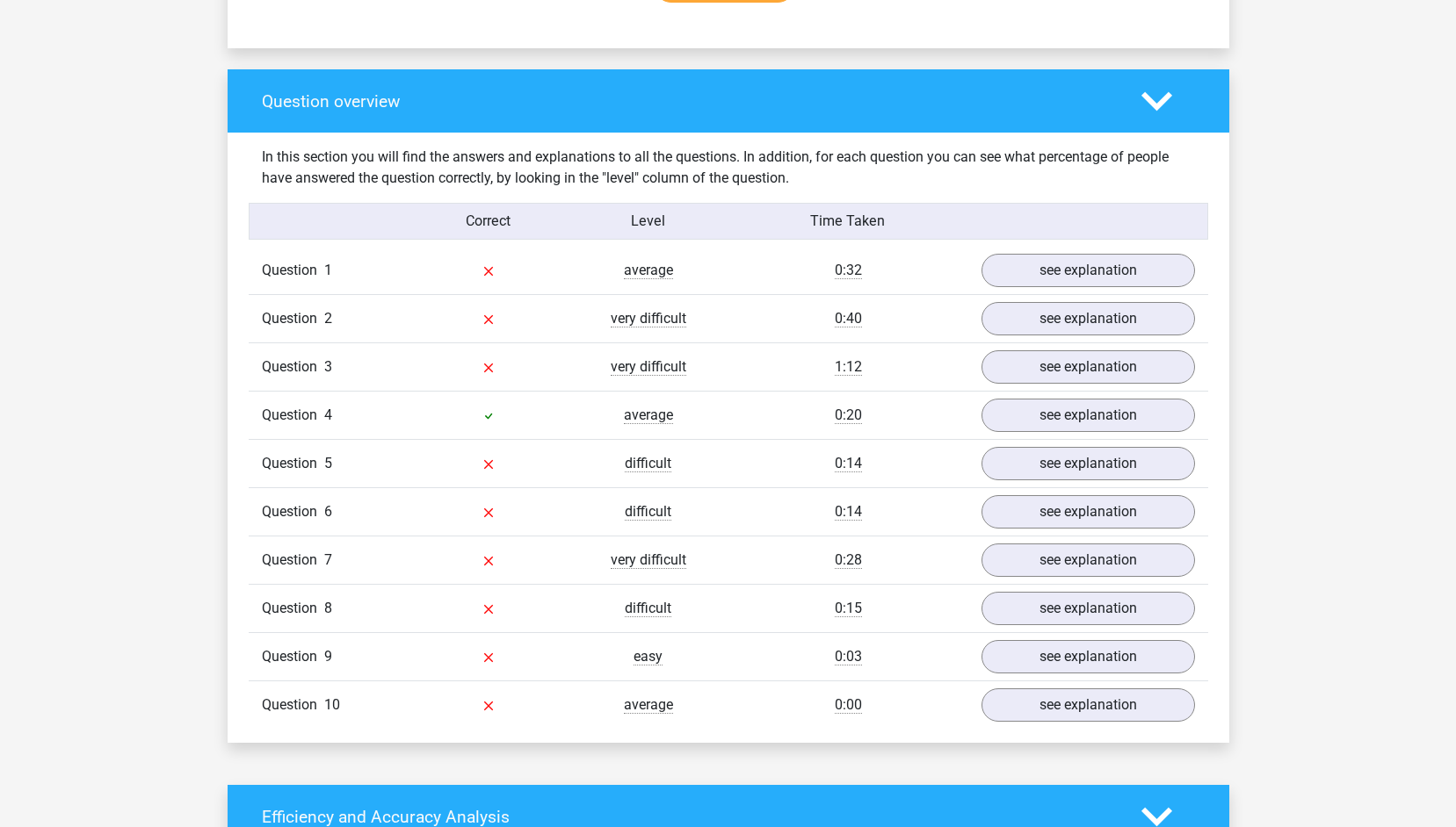
scroll to position [1244, 0]
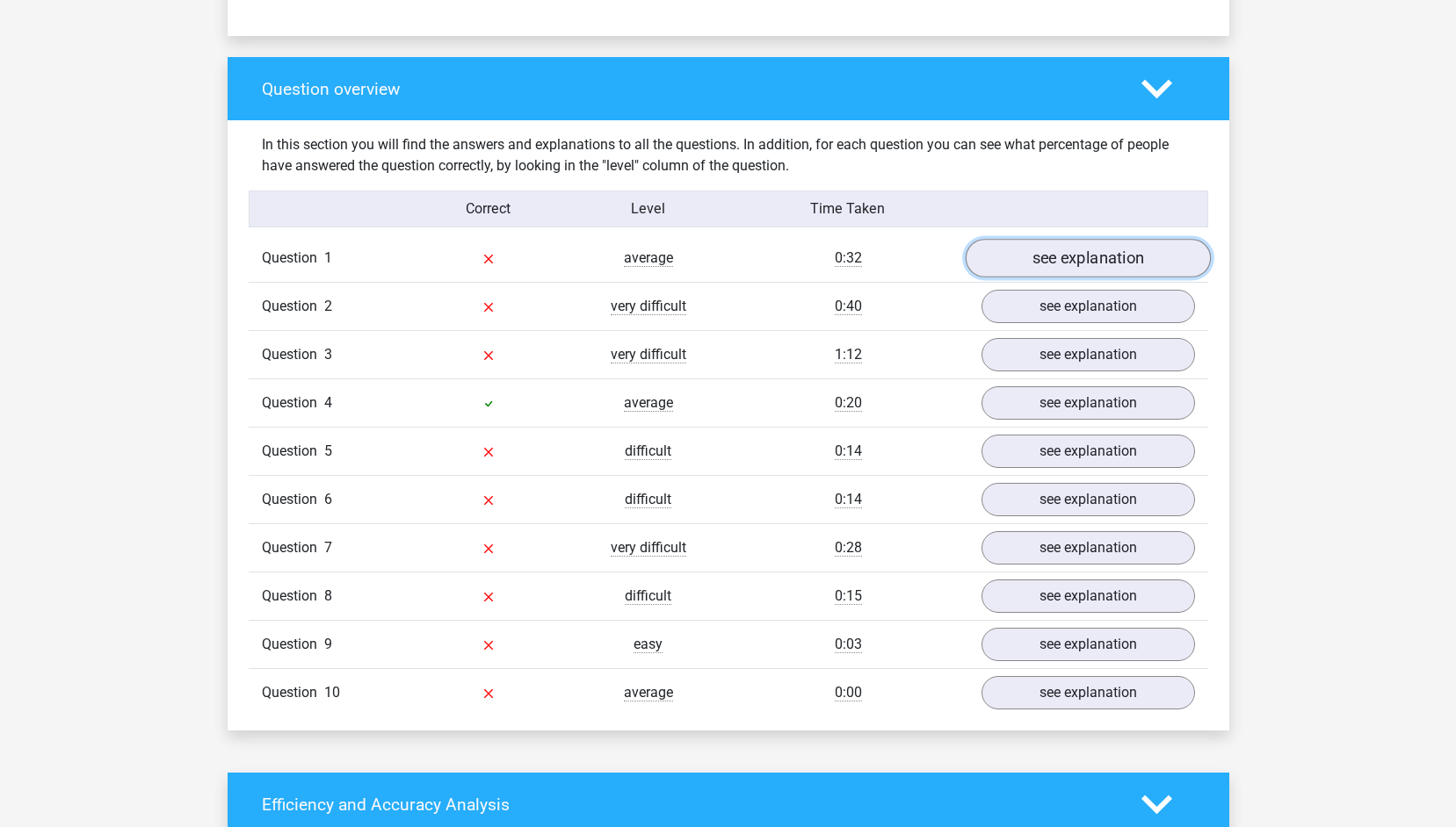
click at [1147, 255] on link "see explanation" at bounding box center [1087, 259] width 245 height 38
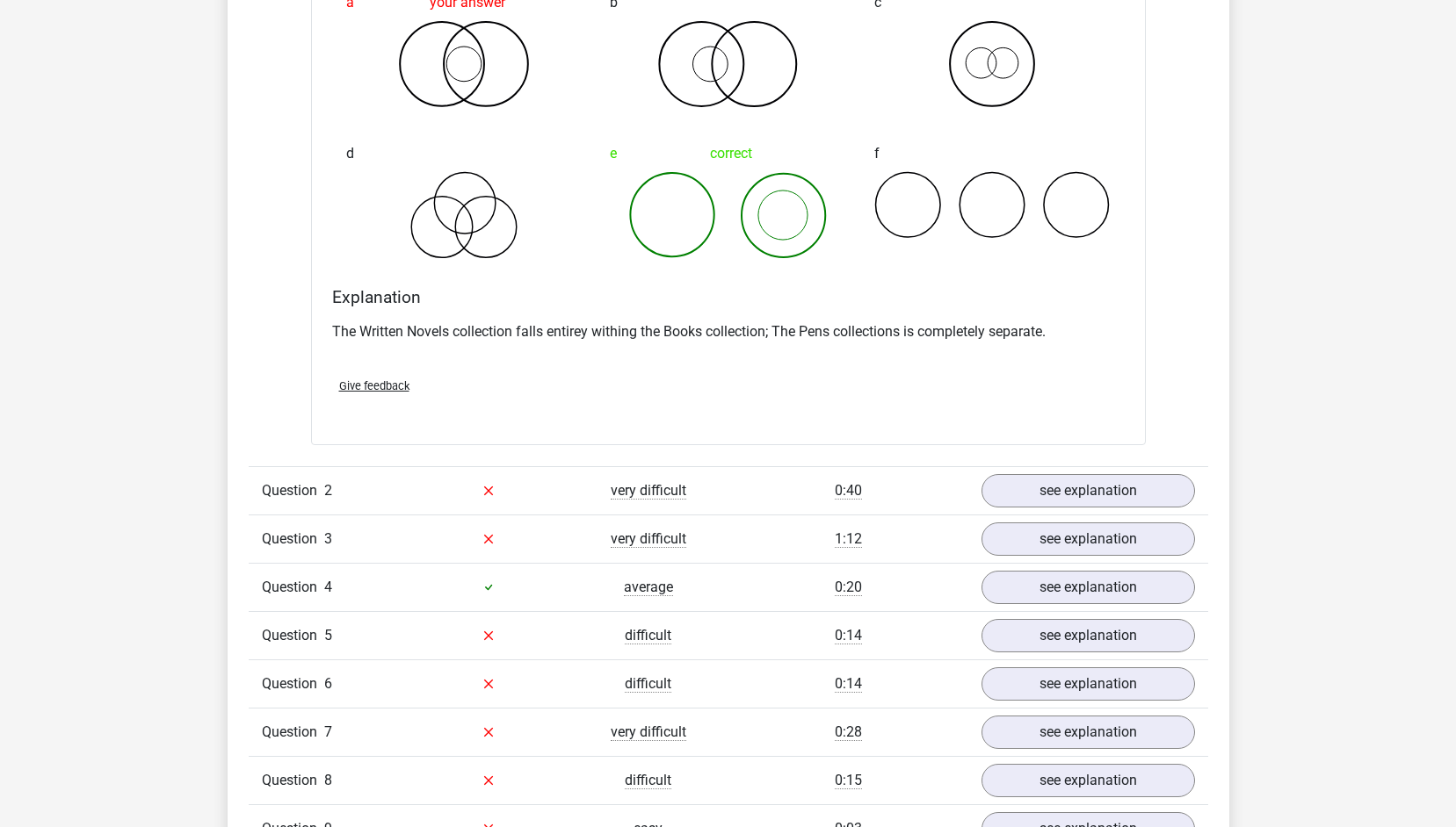
scroll to position [1722, 0]
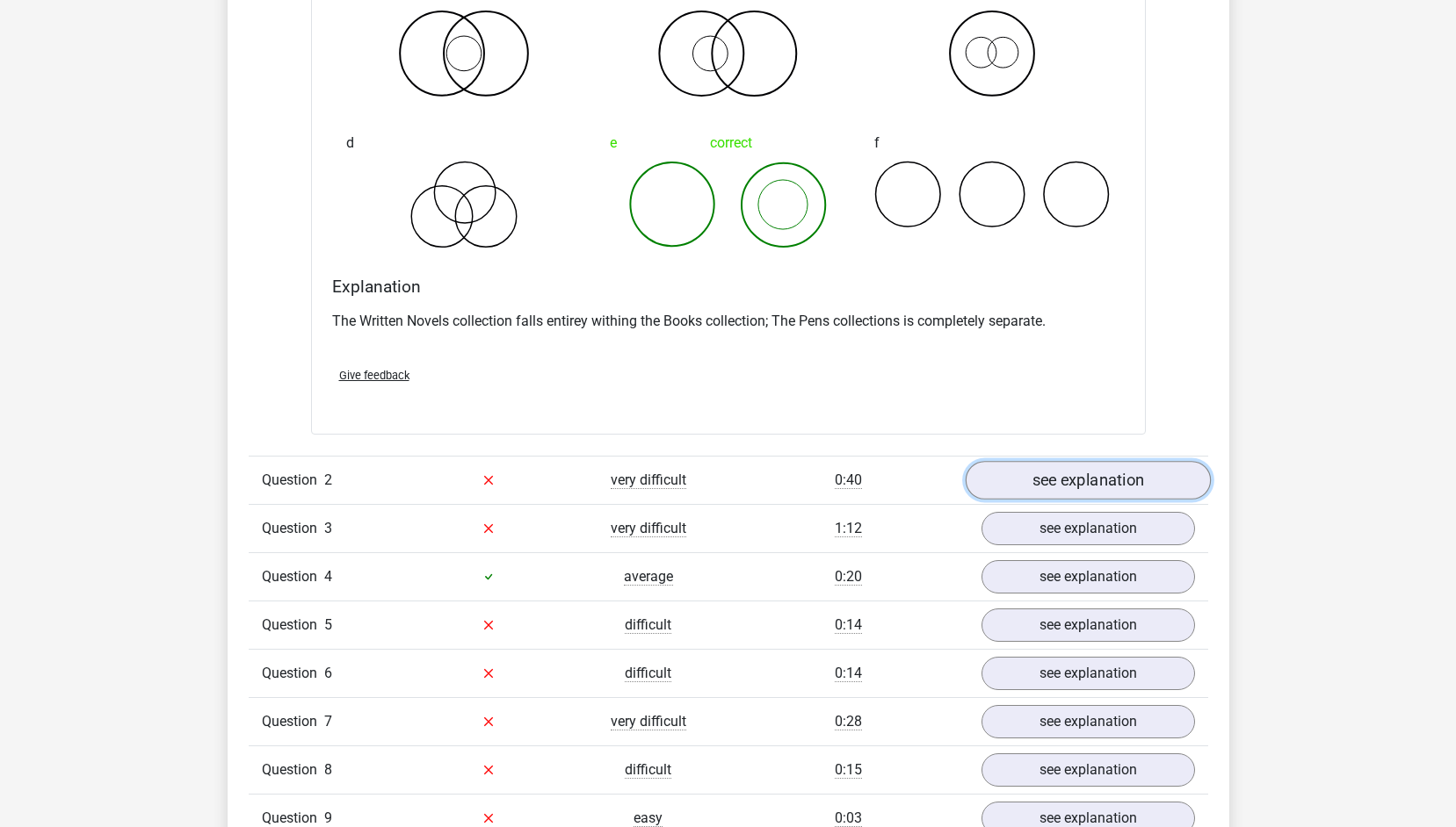
click at [1079, 488] on link "see explanation" at bounding box center [1087, 480] width 245 height 38
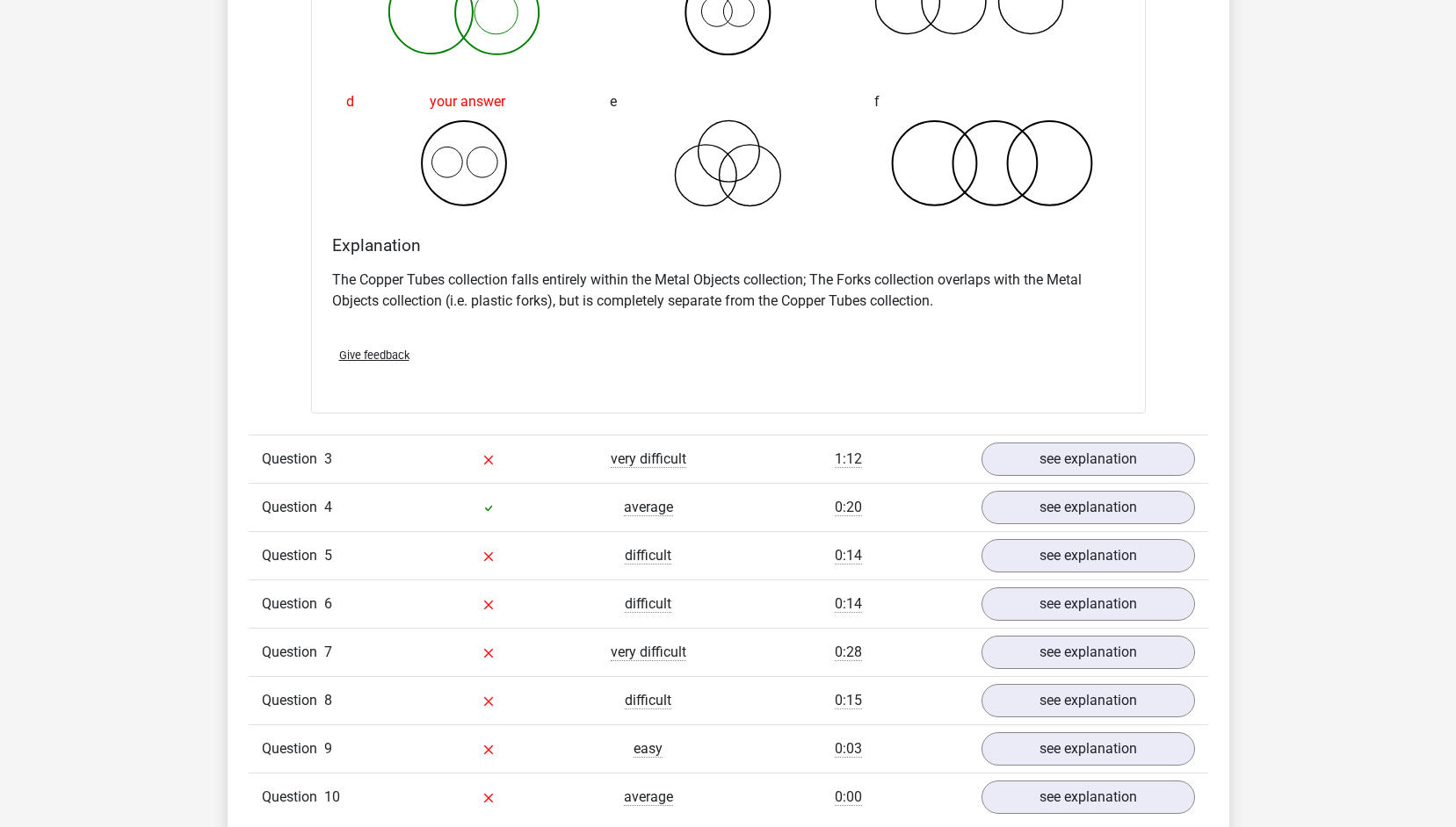
scroll to position [2535, 0]
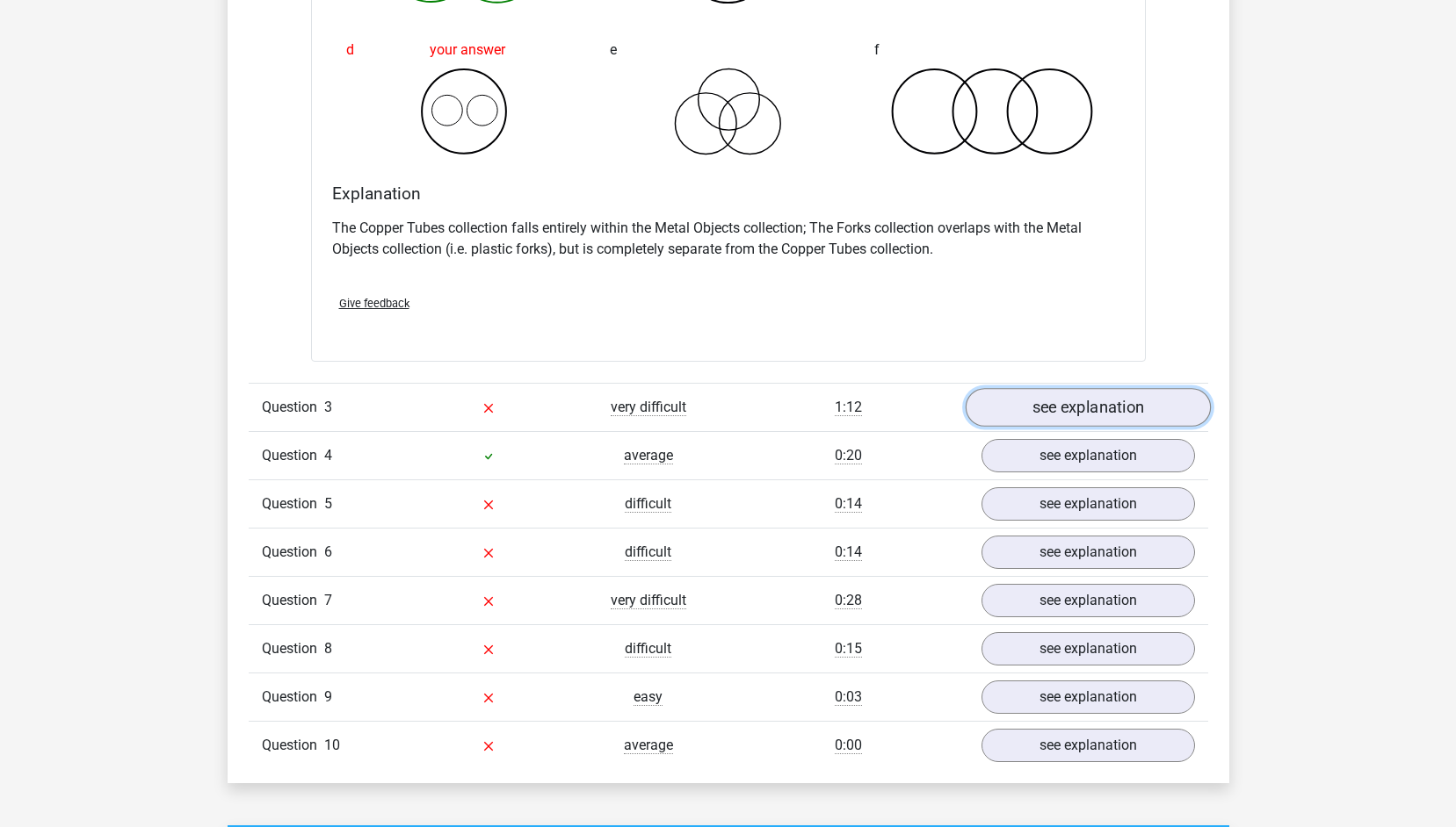
click at [1170, 415] on link "see explanation" at bounding box center [1087, 407] width 245 height 38
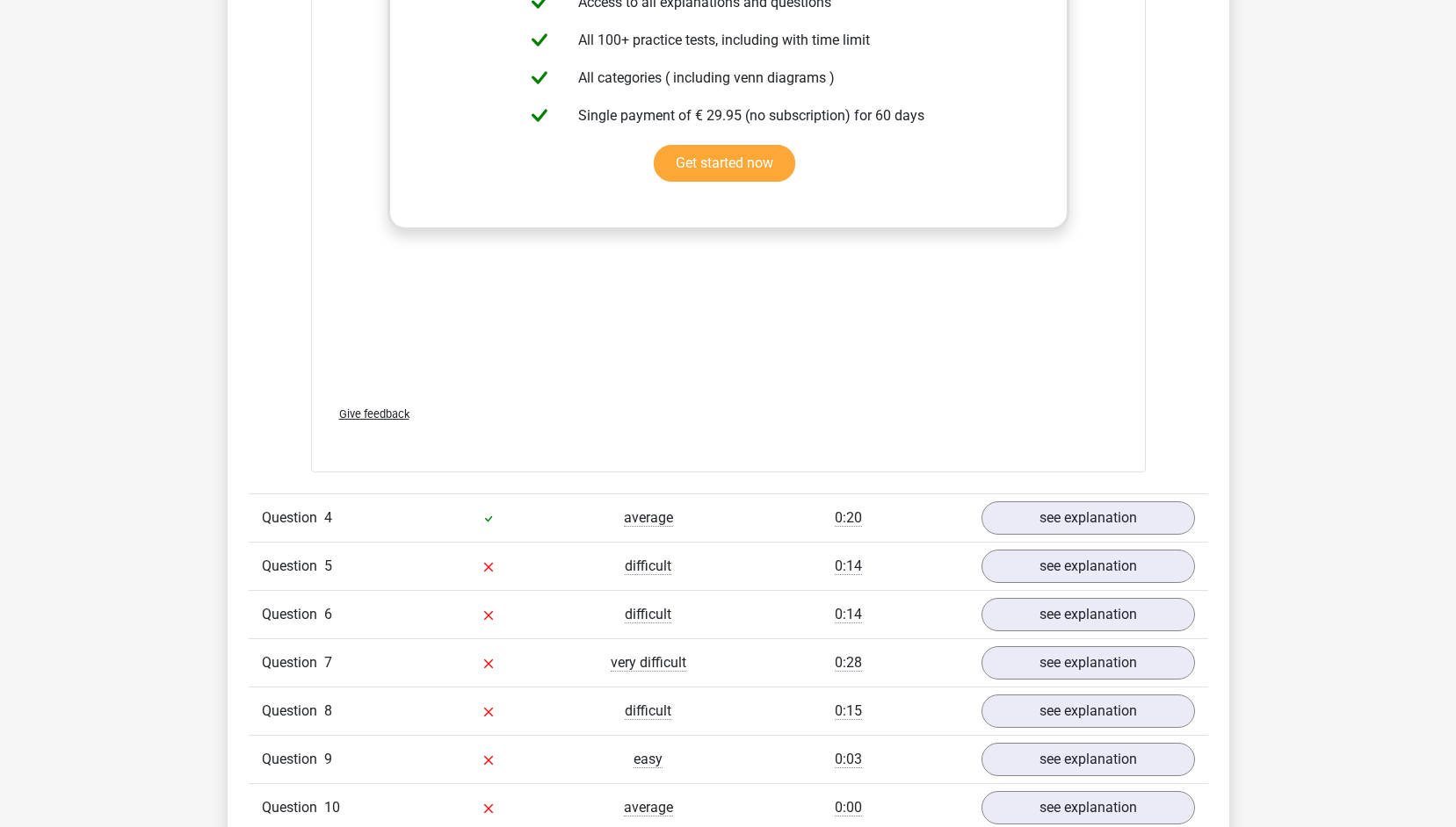
scroll to position [3636, 0]
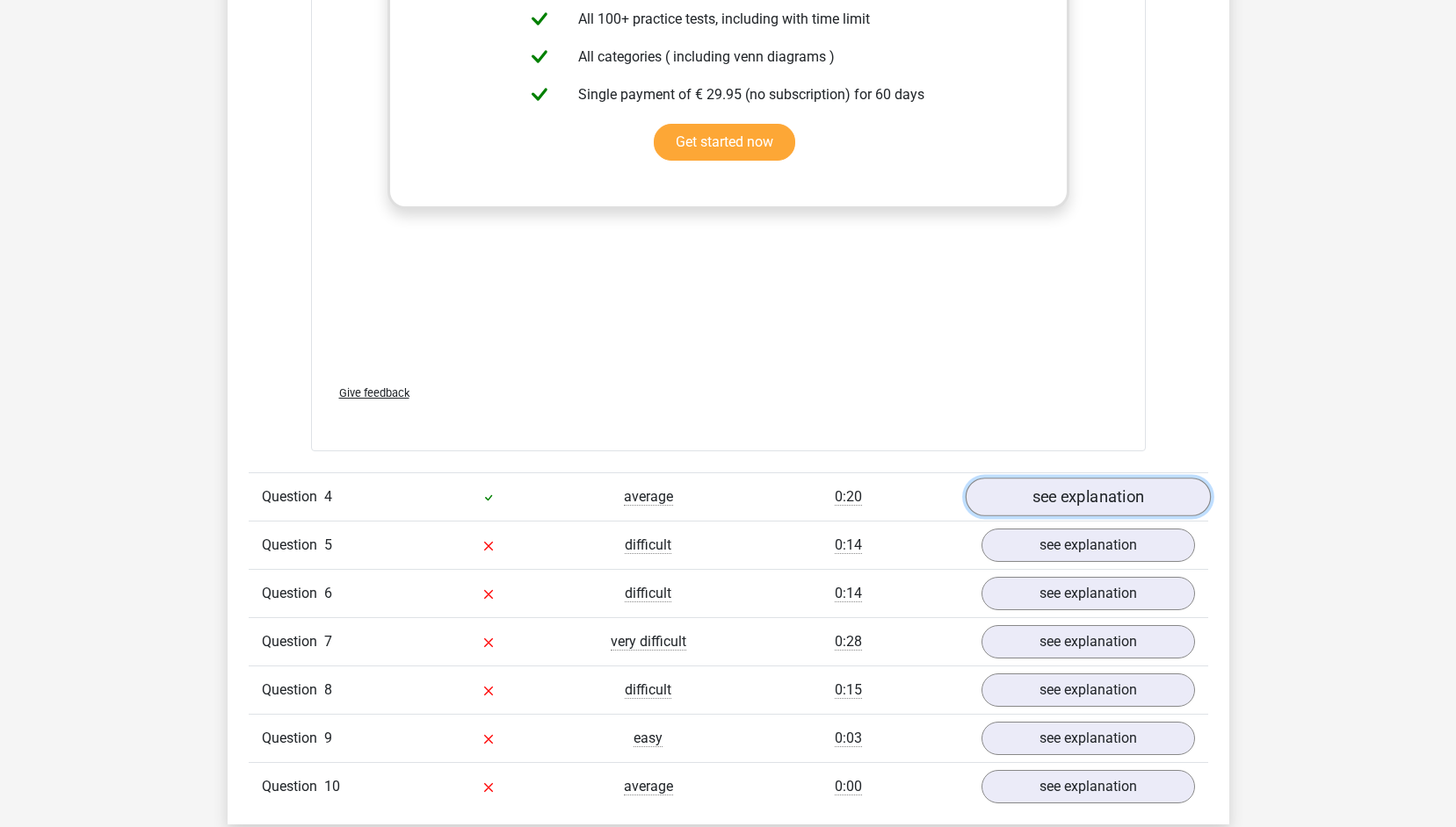
click at [1131, 501] on link "see explanation" at bounding box center [1087, 496] width 245 height 38
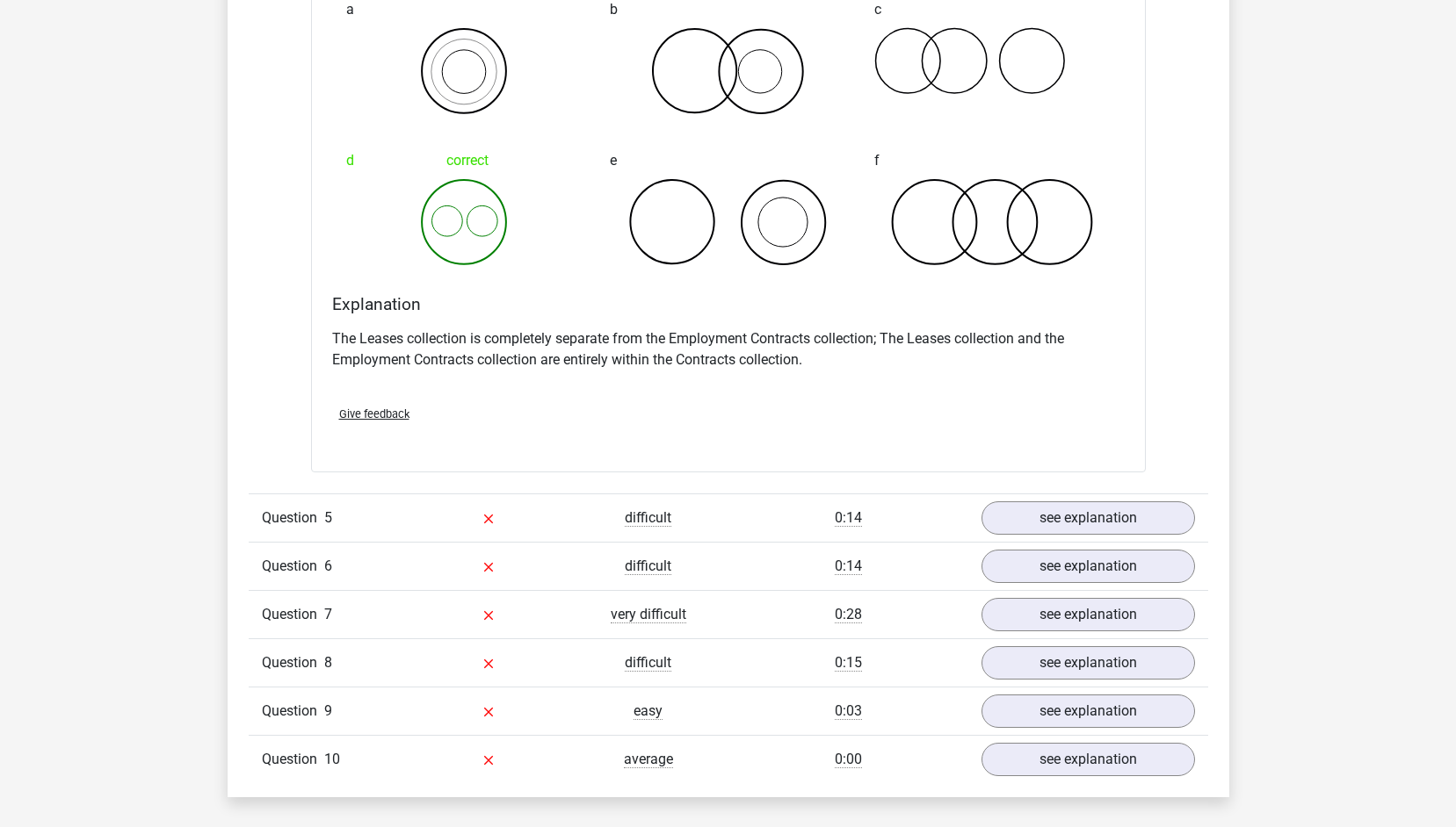
scroll to position [4358, 0]
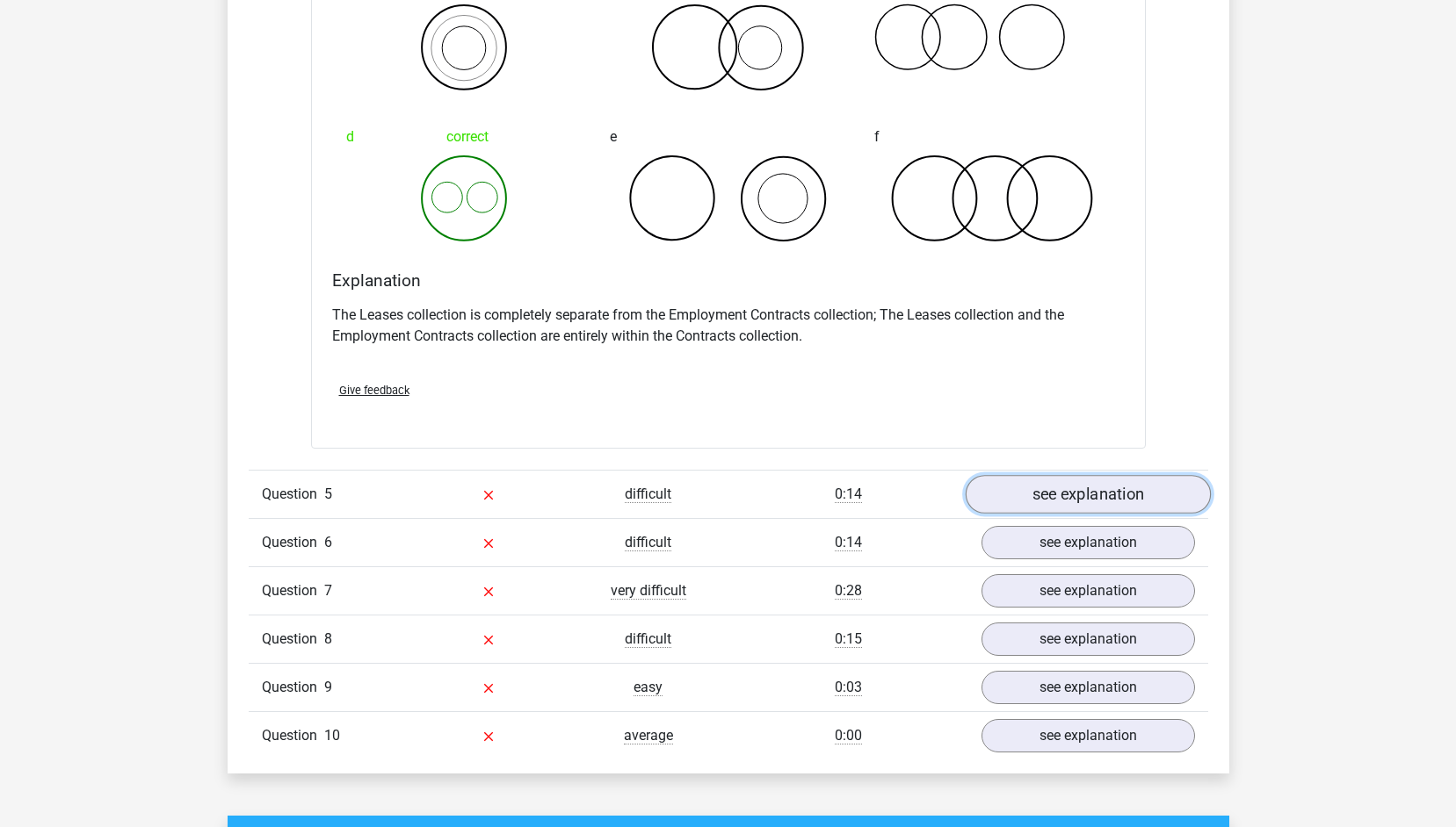
click at [1111, 494] on link "see explanation" at bounding box center [1087, 494] width 245 height 38
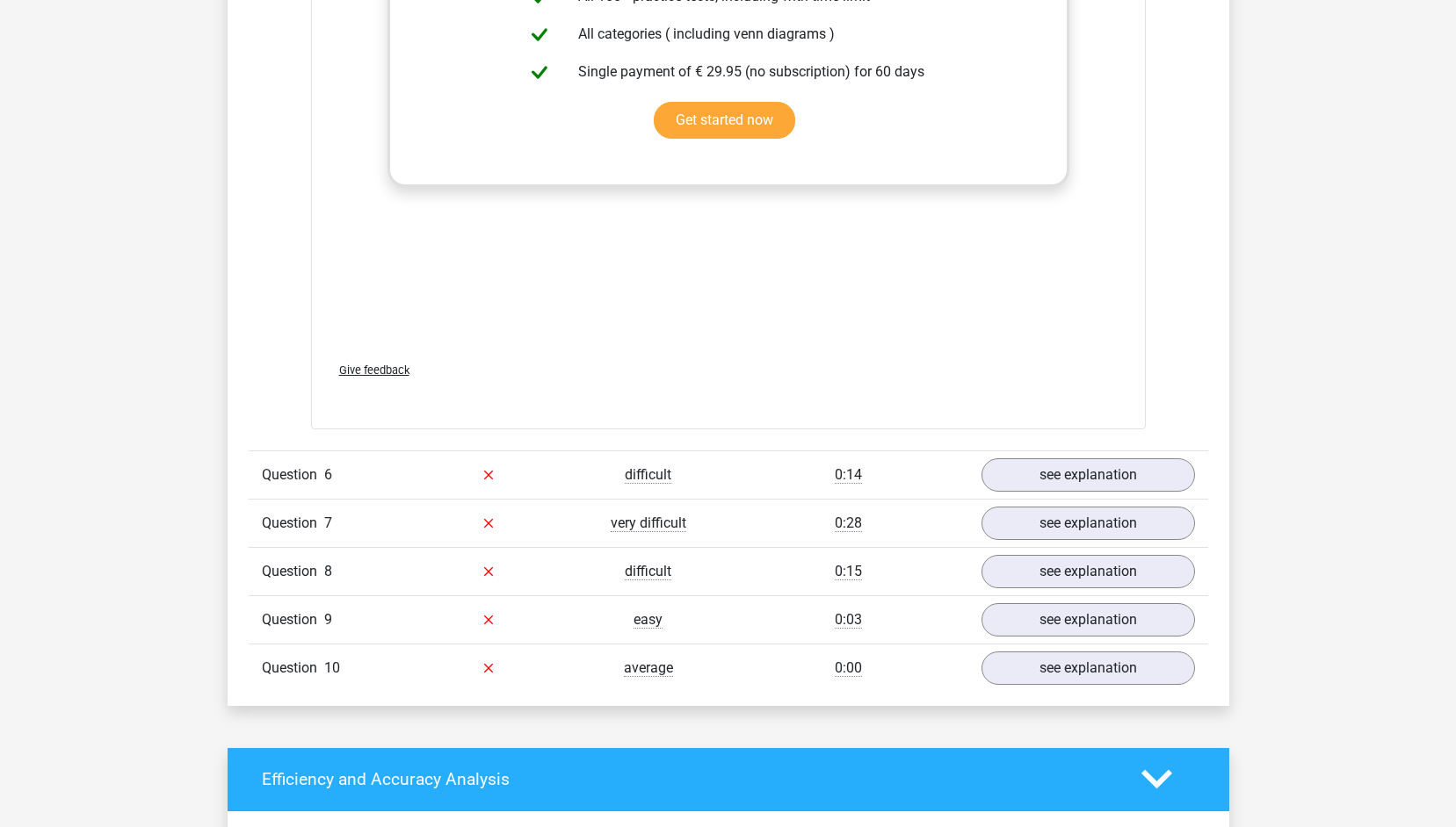
scroll to position [5587, 0]
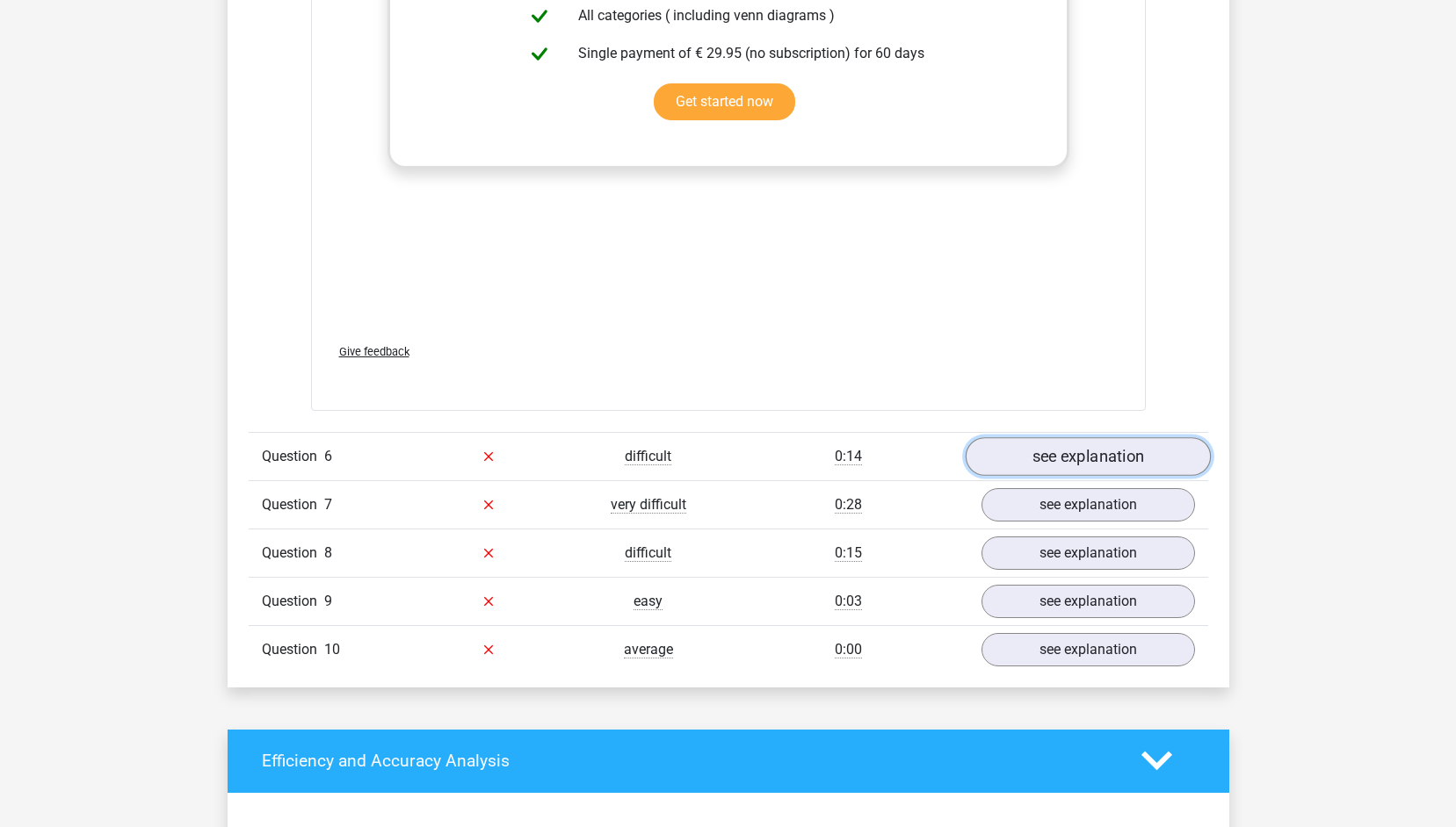
click at [1071, 466] on link "see explanation" at bounding box center [1087, 456] width 245 height 38
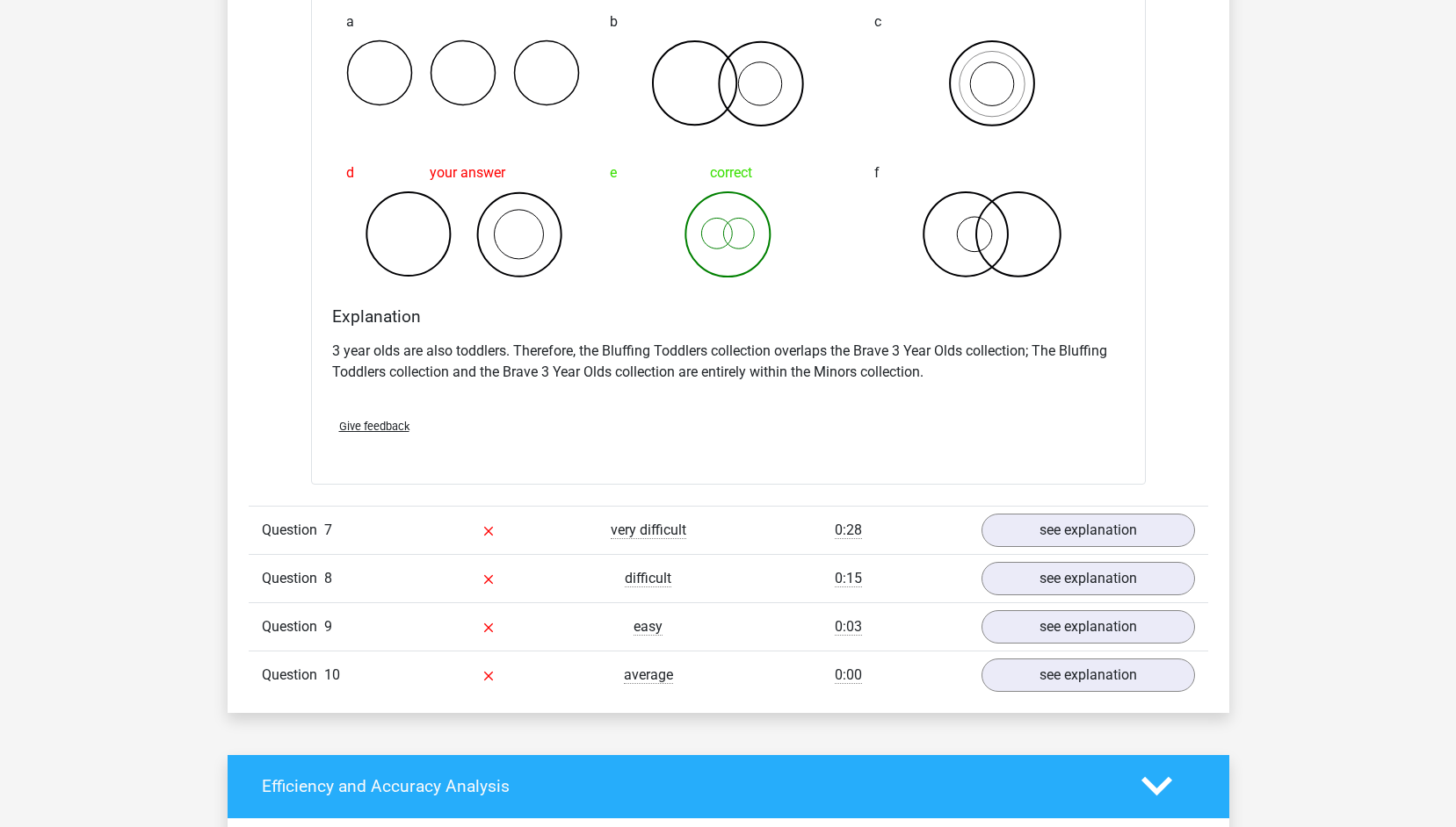
scroll to position [6242, 0]
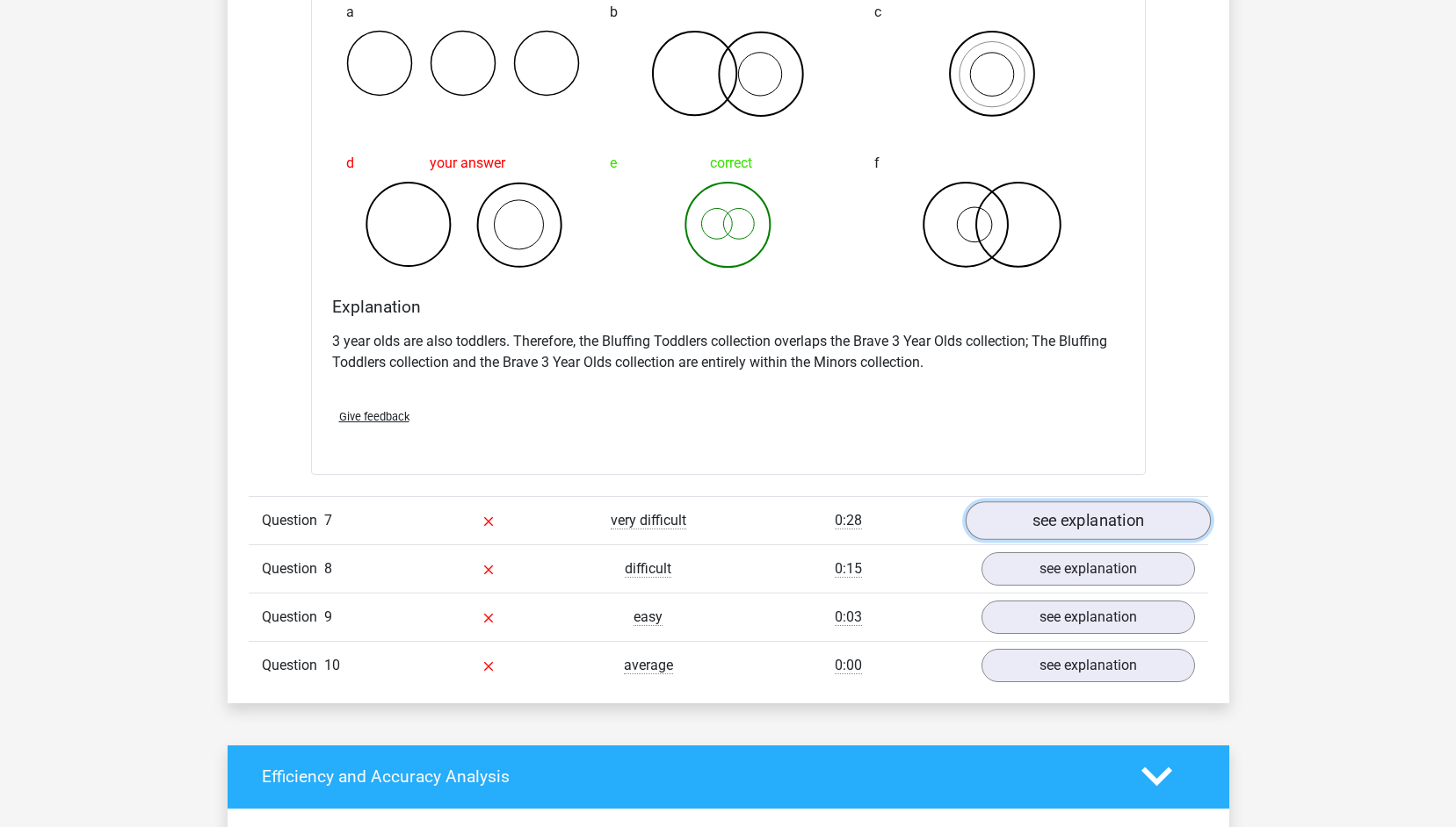
click at [1118, 526] on link "see explanation" at bounding box center [1087, 520] width 245 height 38
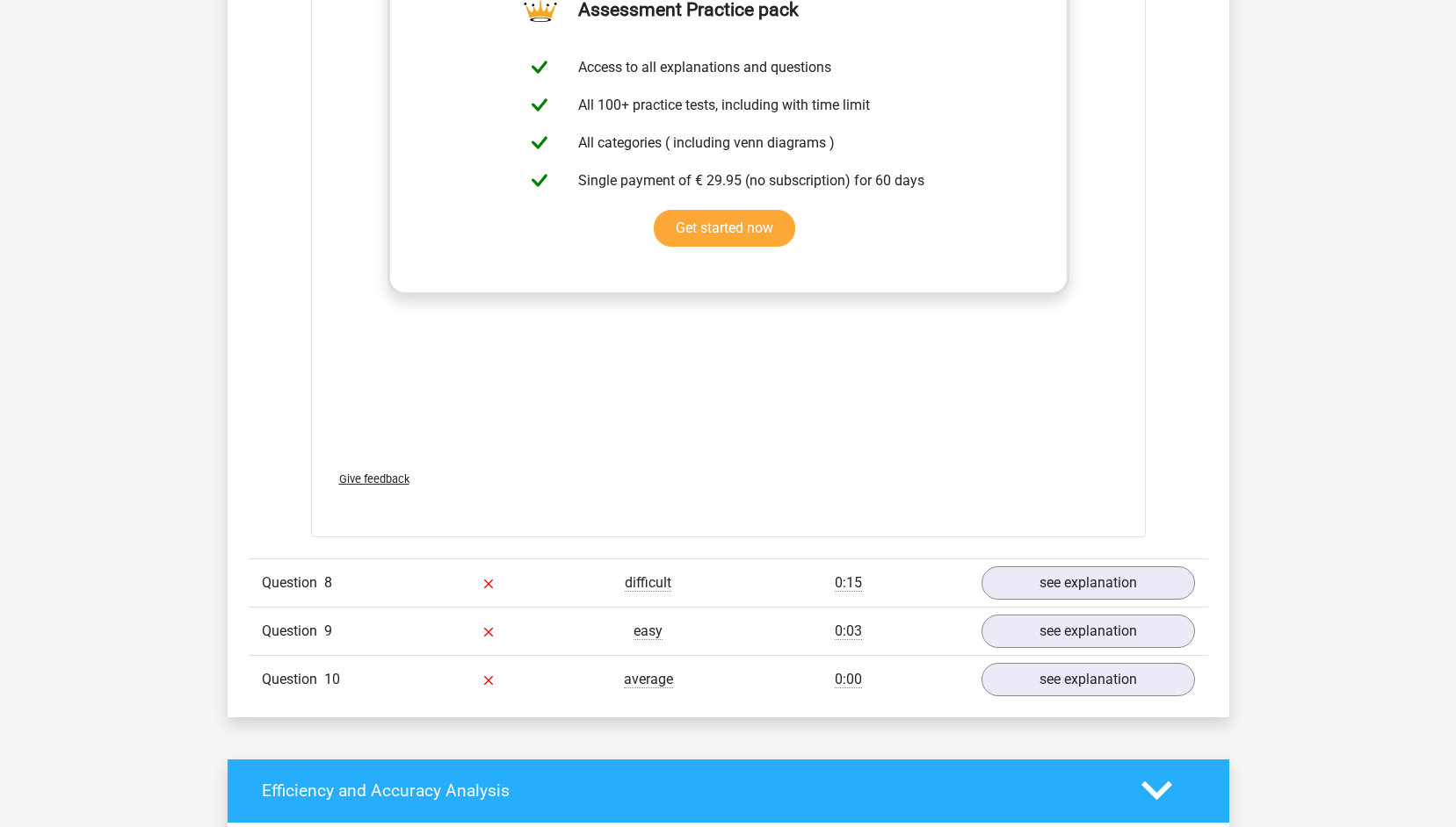
scroll to position [7382, 0]
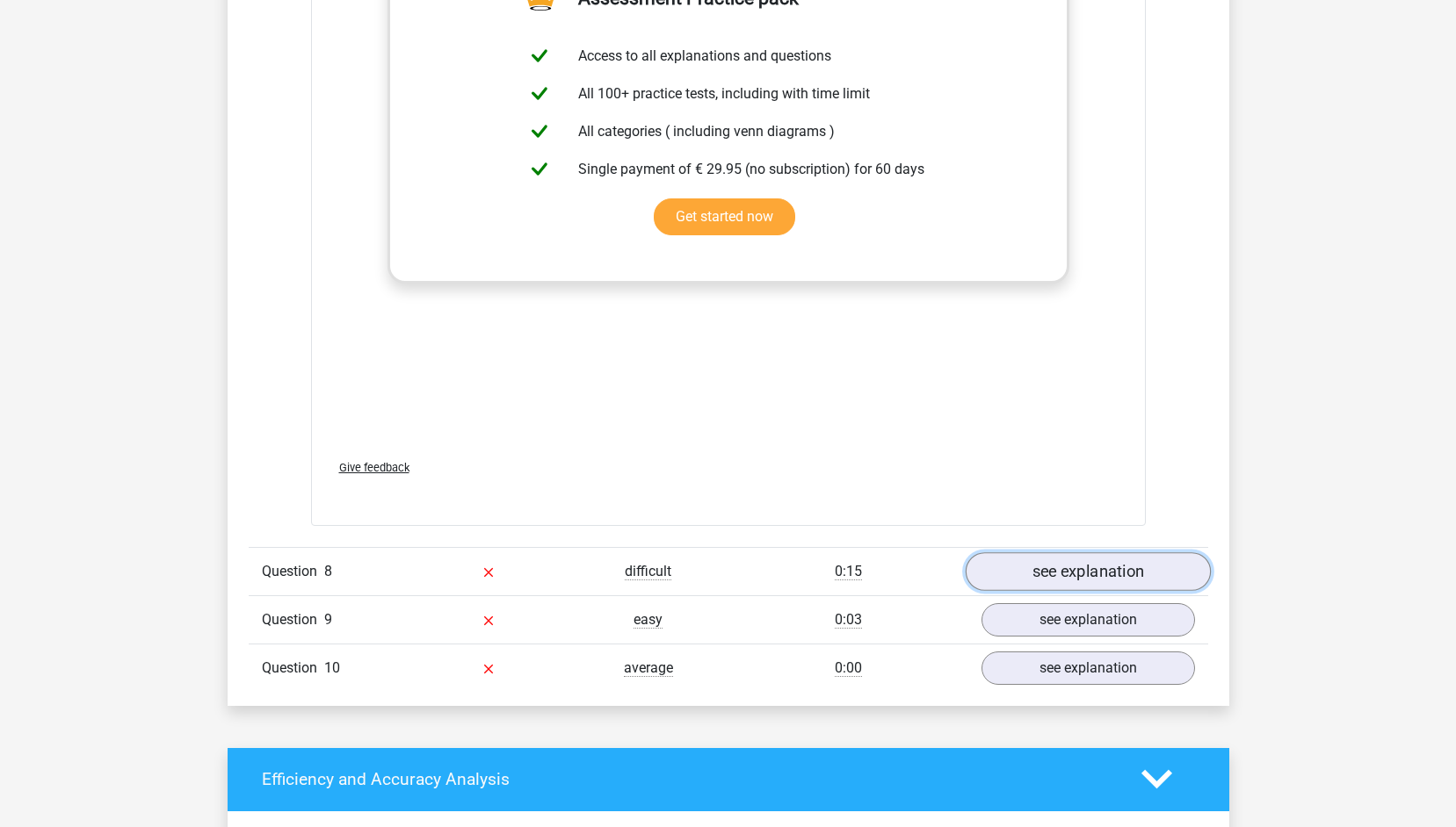
click at [1121, 565] on link "see explanation" at bounding box center [1087, 571] width 245 height 38
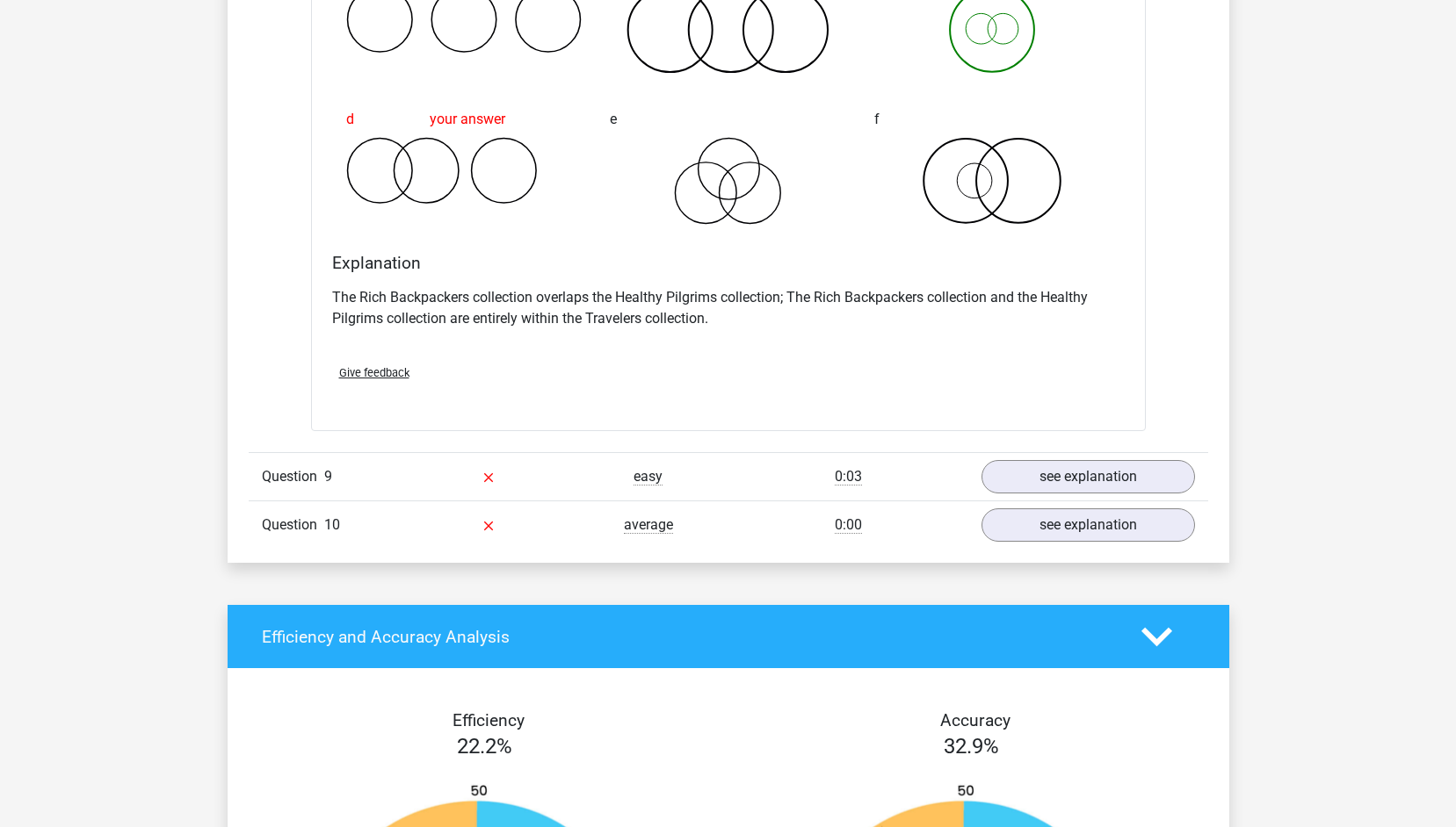
scroll to position [8243, 0]
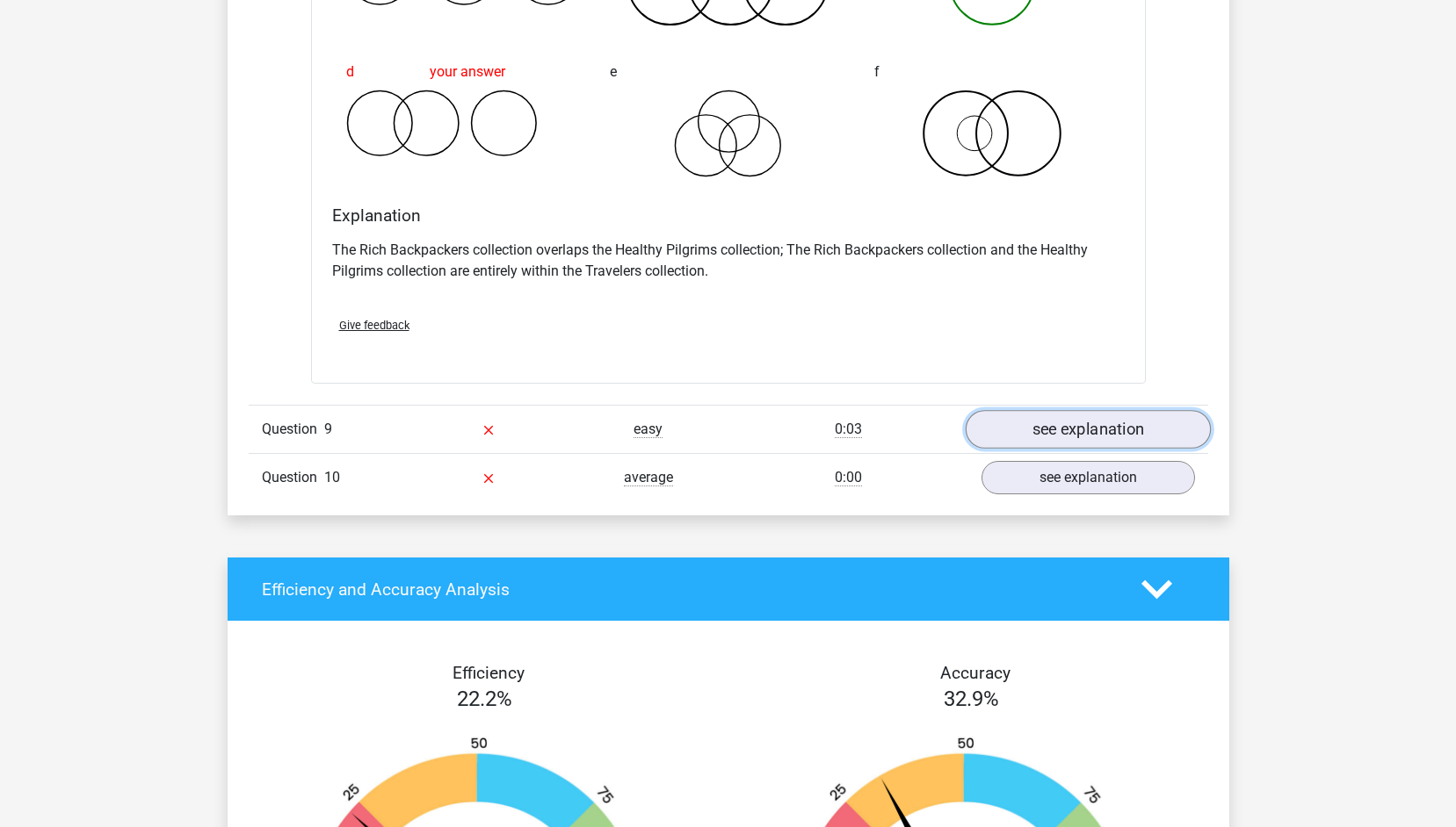
click at [1056, 435] on link "see explanation" at bounding box center [1087, 429] width 245 height 38
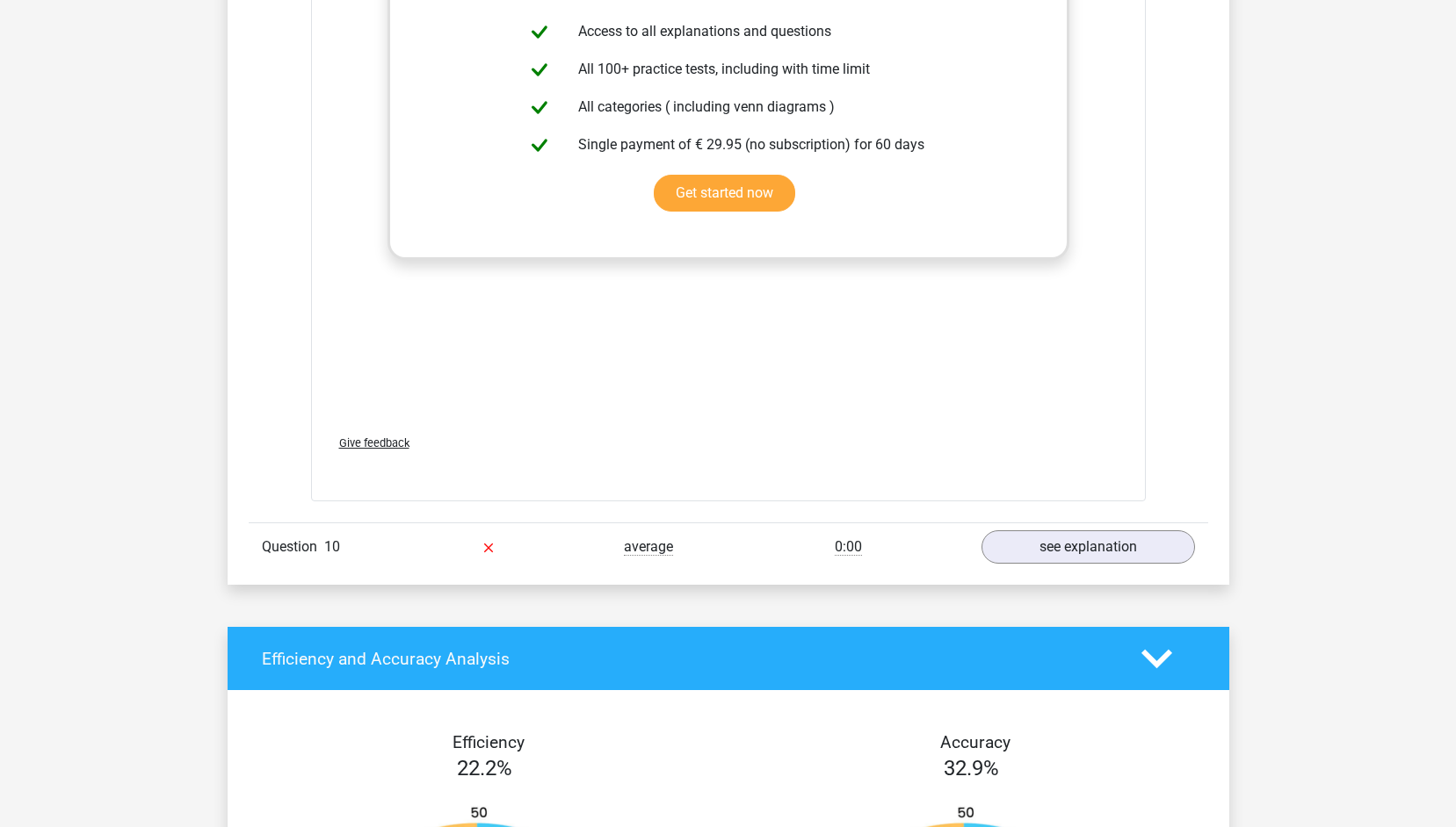
scroll to position [9342, 0]
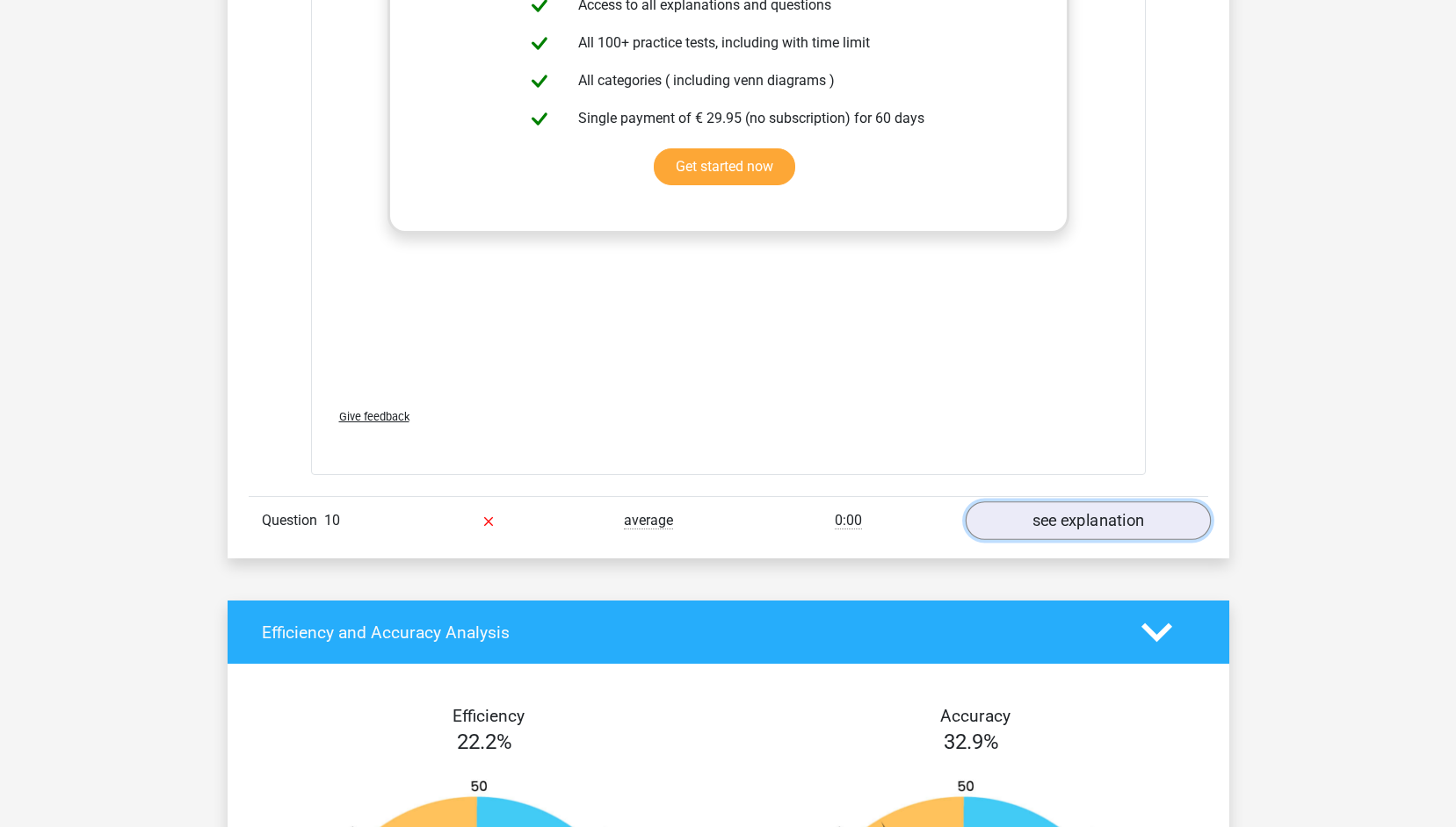
click at [1111, 518] on link "see explanation" at bounding box center [1087, 521] width 245 height 38
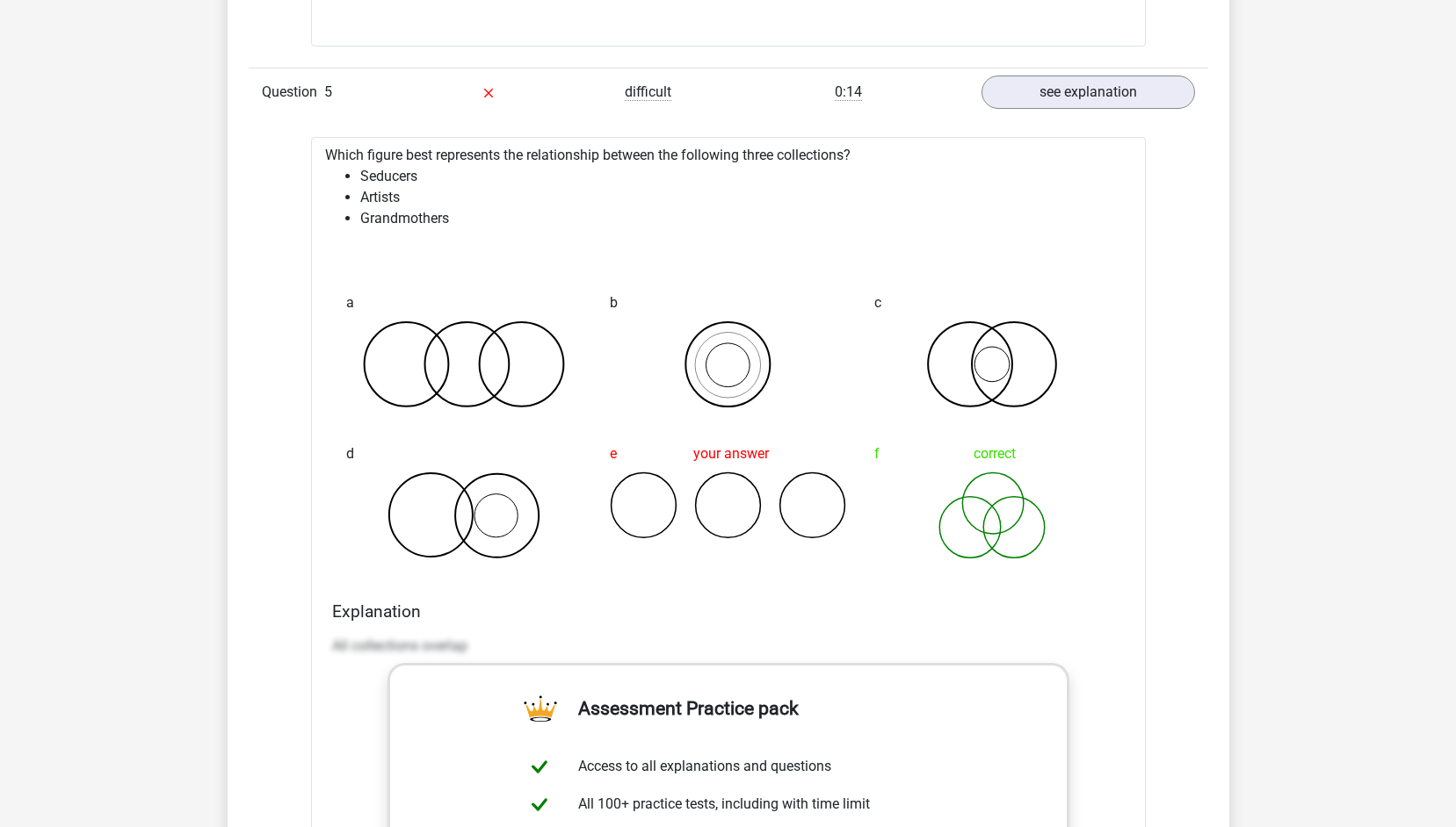
scroll to position [0, 0]
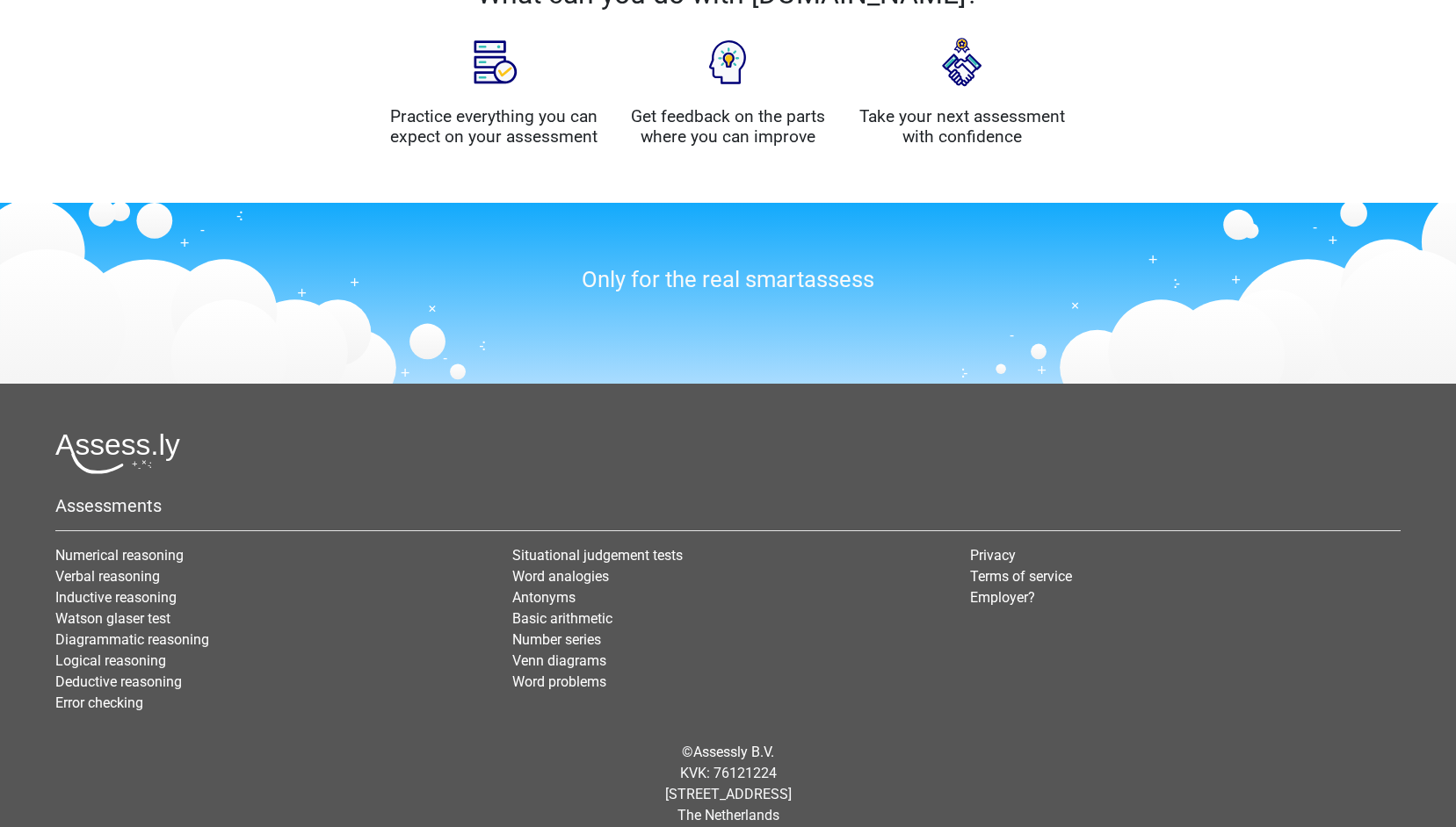
scroll to position [1408, 0]
